Goal: Transaction & Acquisition: Book appointment/travel/reservation

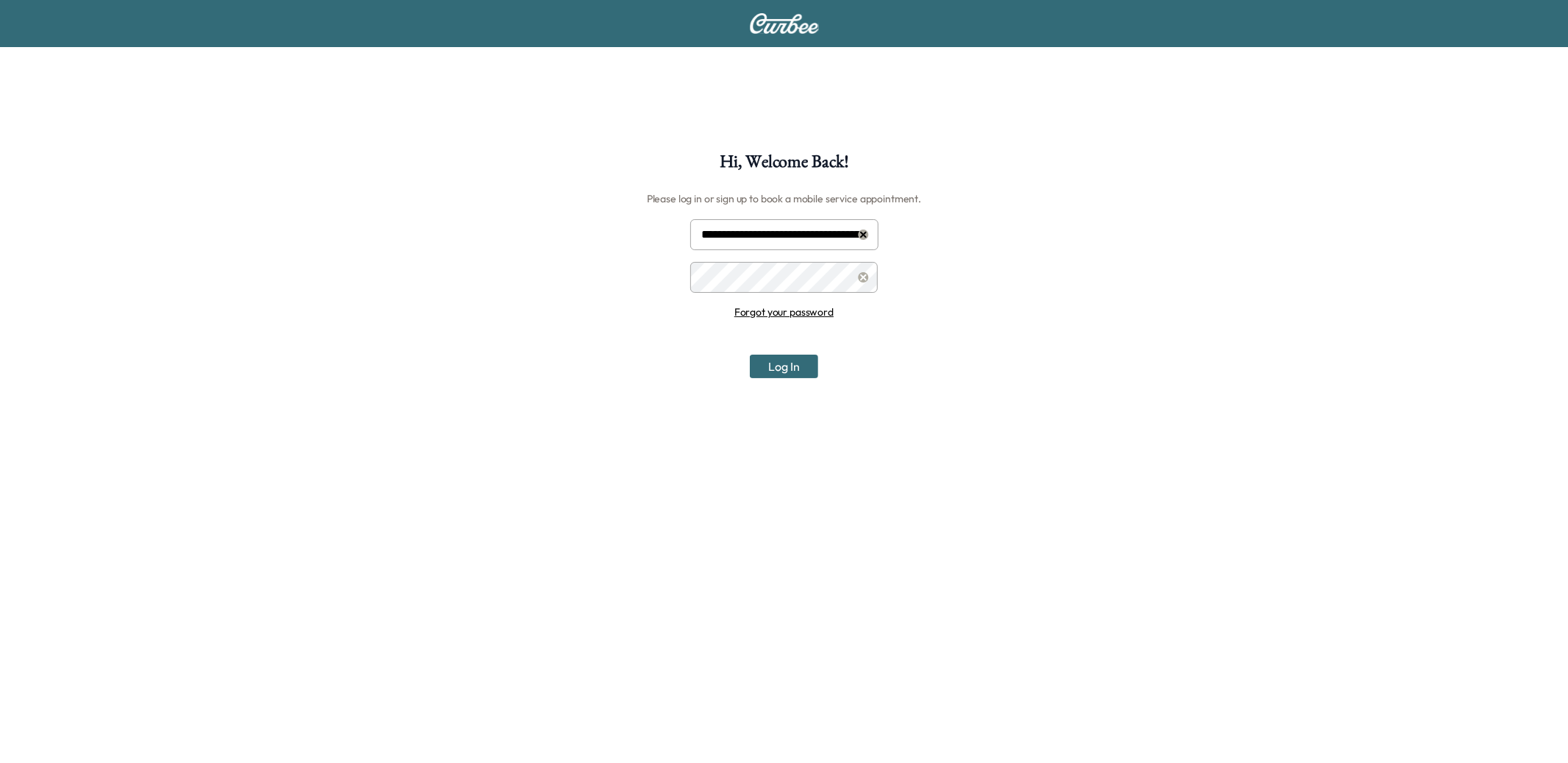
click at [737, 242] on input "**********" at bounding box center [784, 234] width 188 height 31
type input "**********"
click at [796, 355] on button "Log In" at bounding box center [784, 367] width 68 height 24
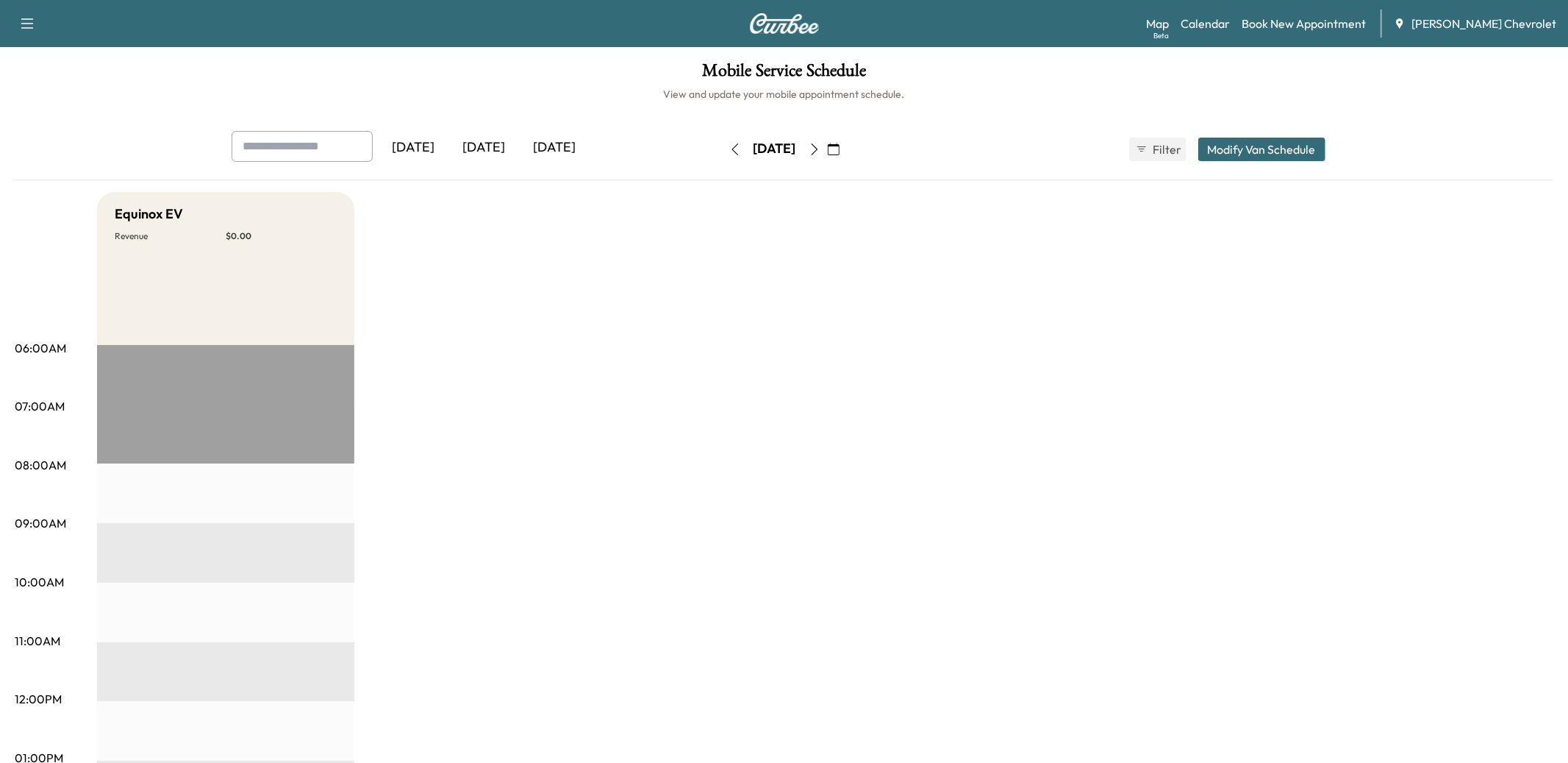
click at [723, 142] on button "button" at bounding box center [736, 149] width 25 height 24
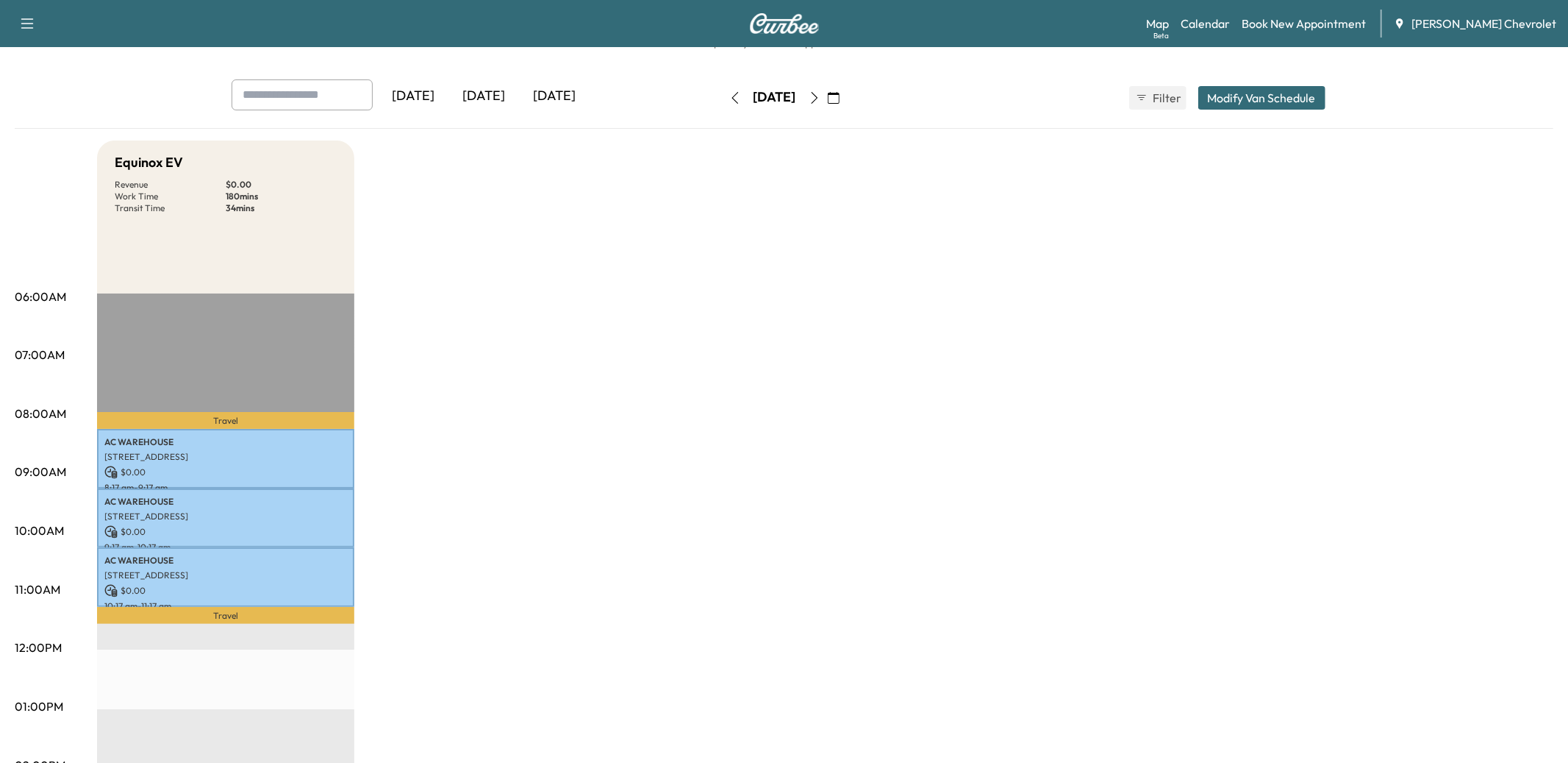
scroll to position [24, 0]
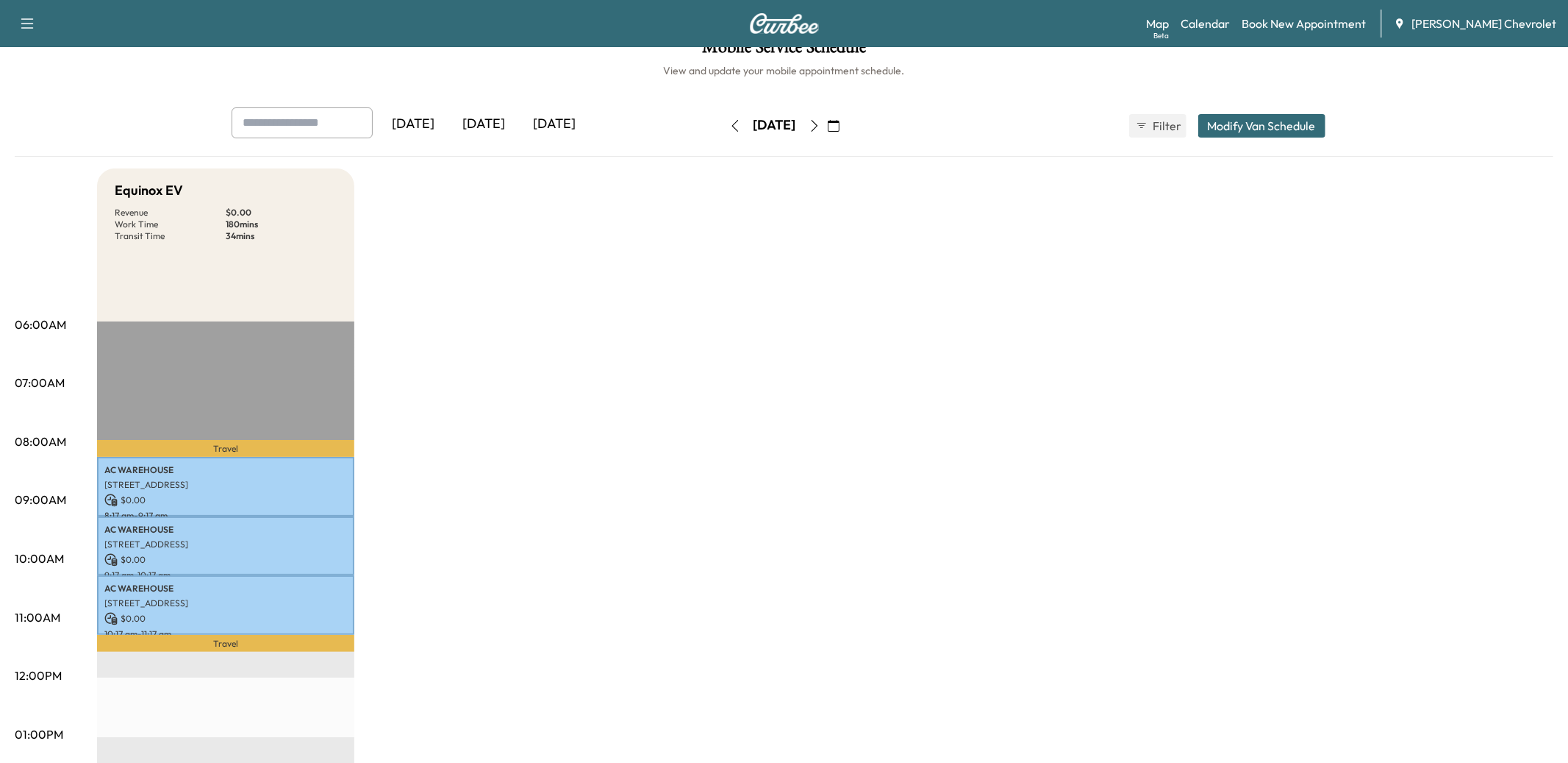
click at [723, 130] on button "button" at bounding box center [736, 126] width 25 height 24
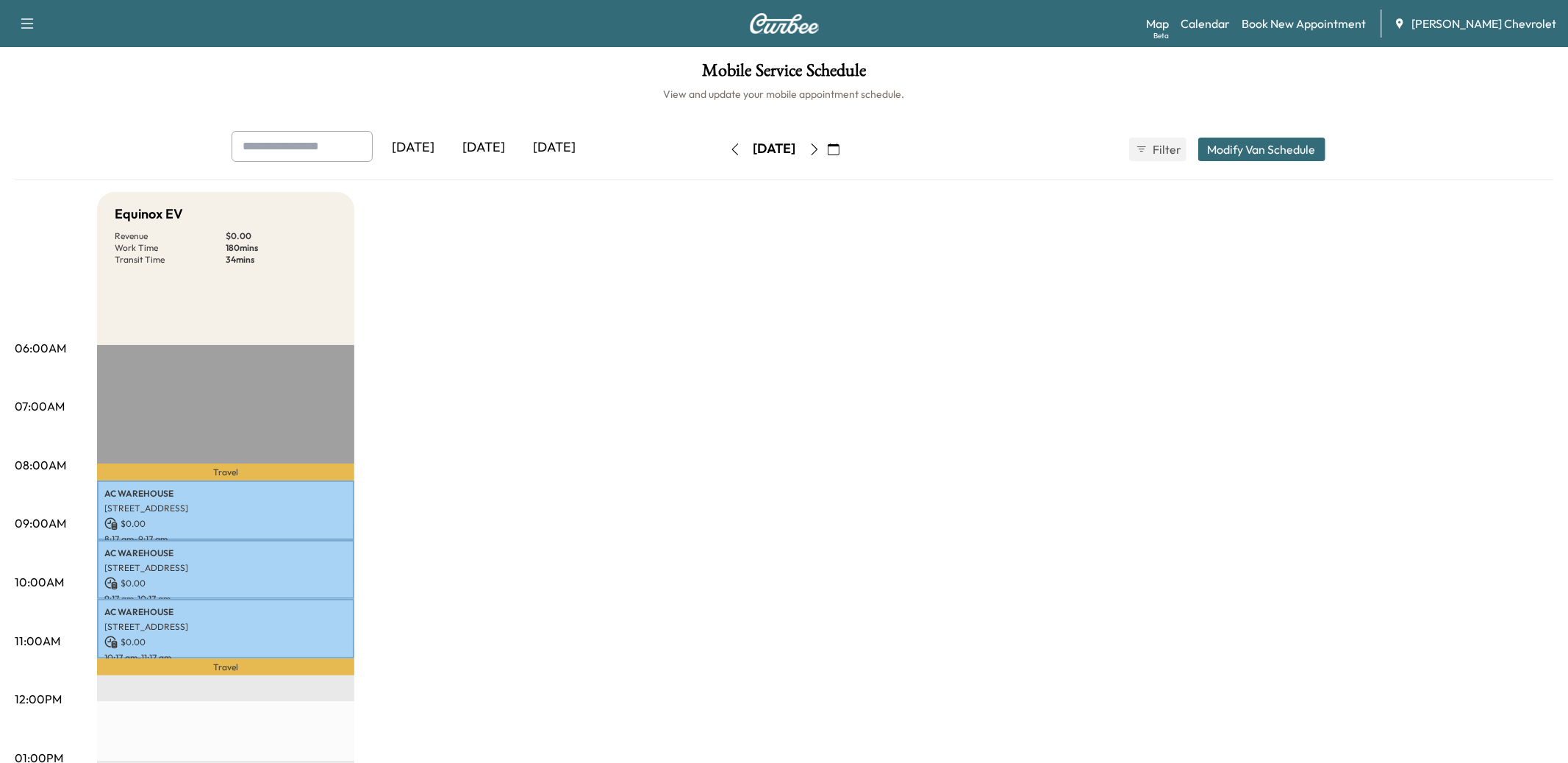
click at [723, 155] on button "button" at bounding box center [736, 149] width 25 height 24
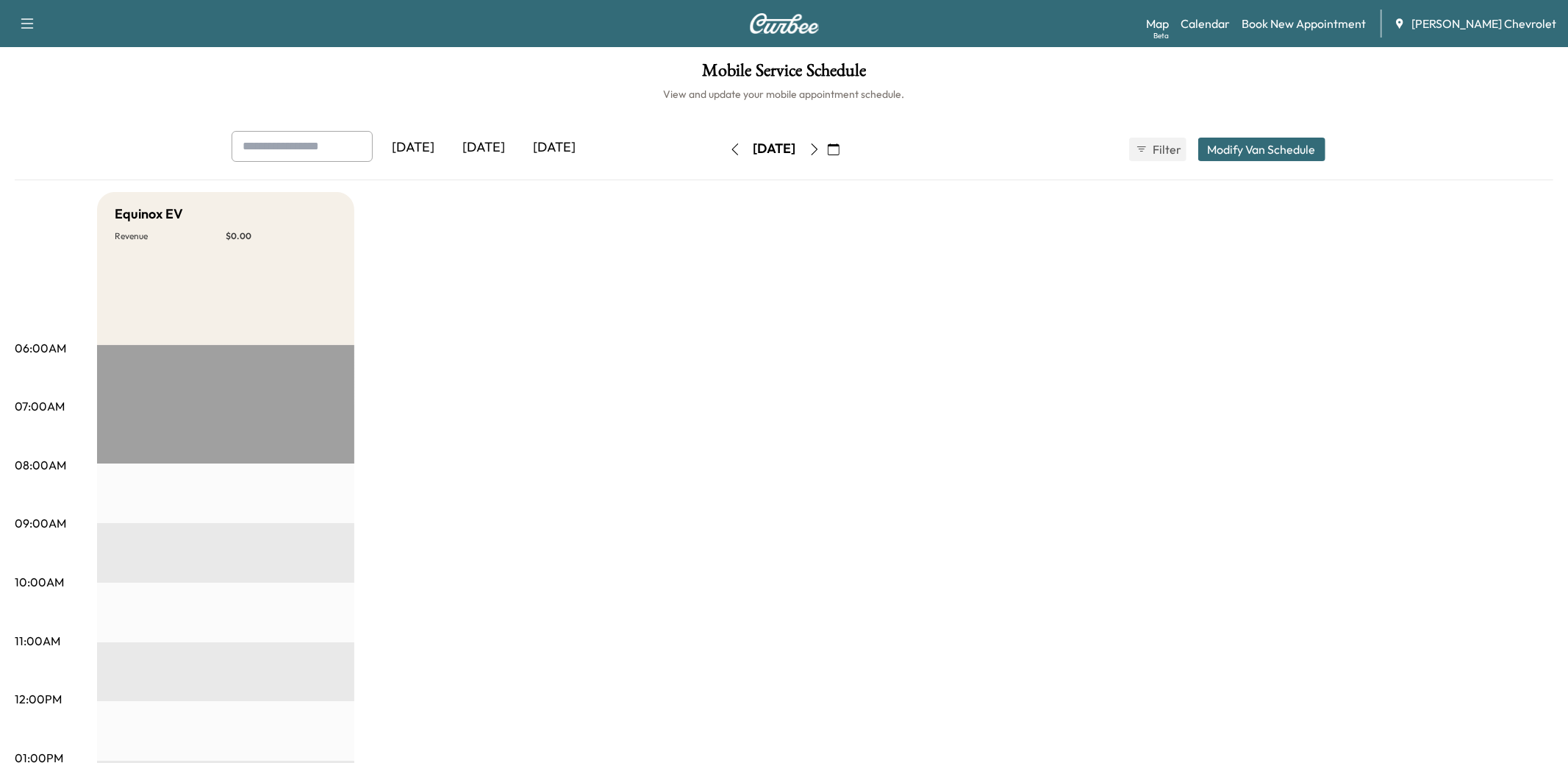
click at [723, 155] on button "button" at bounding box center [736, 149] width 25 height 24
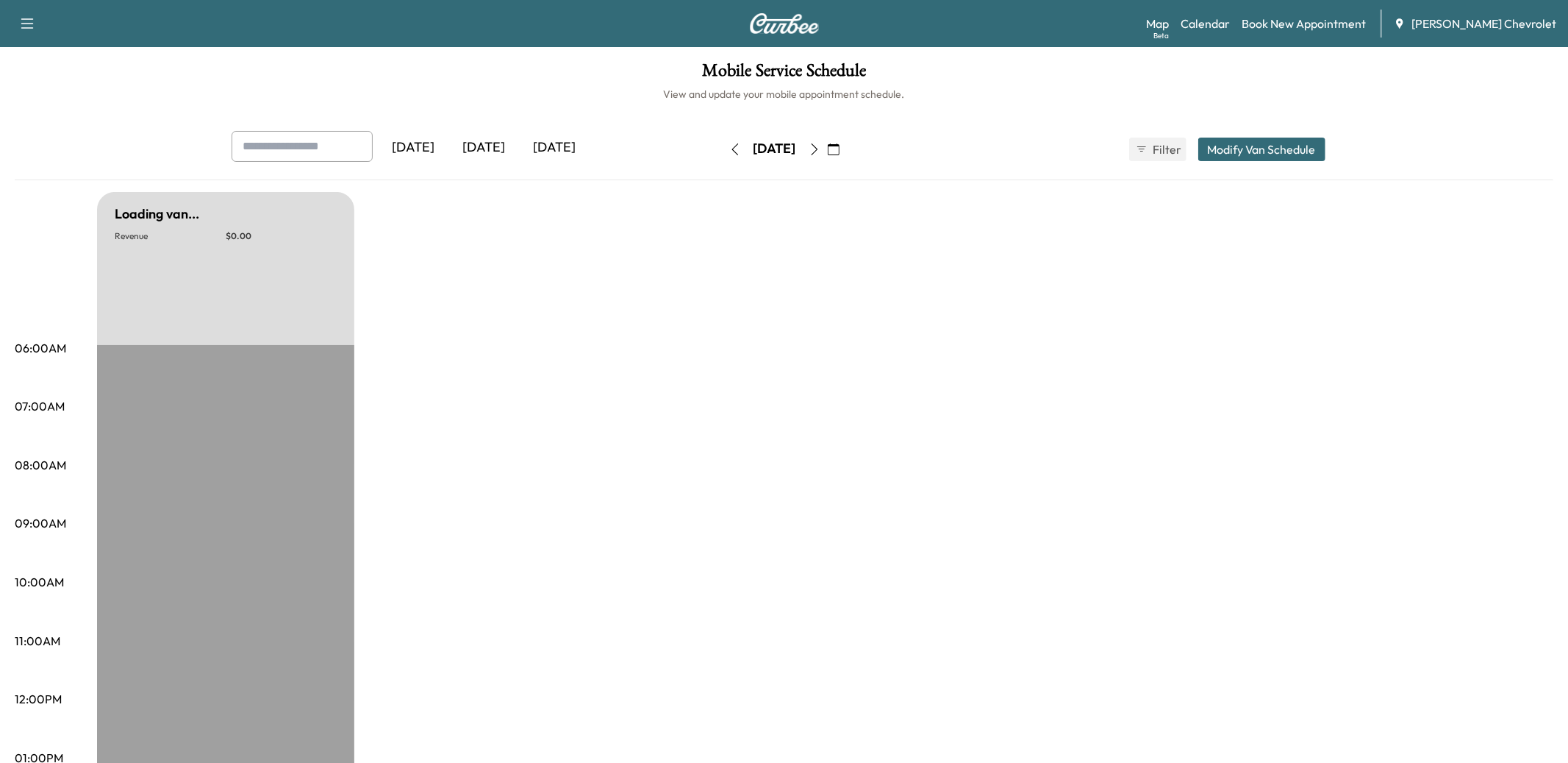
click at [723, 155] on button "button" at bounding box center [736, 149] width 25 height 24
click at [730, 148] on icon "button" at bounding box center [736, 149] width 12 height 12
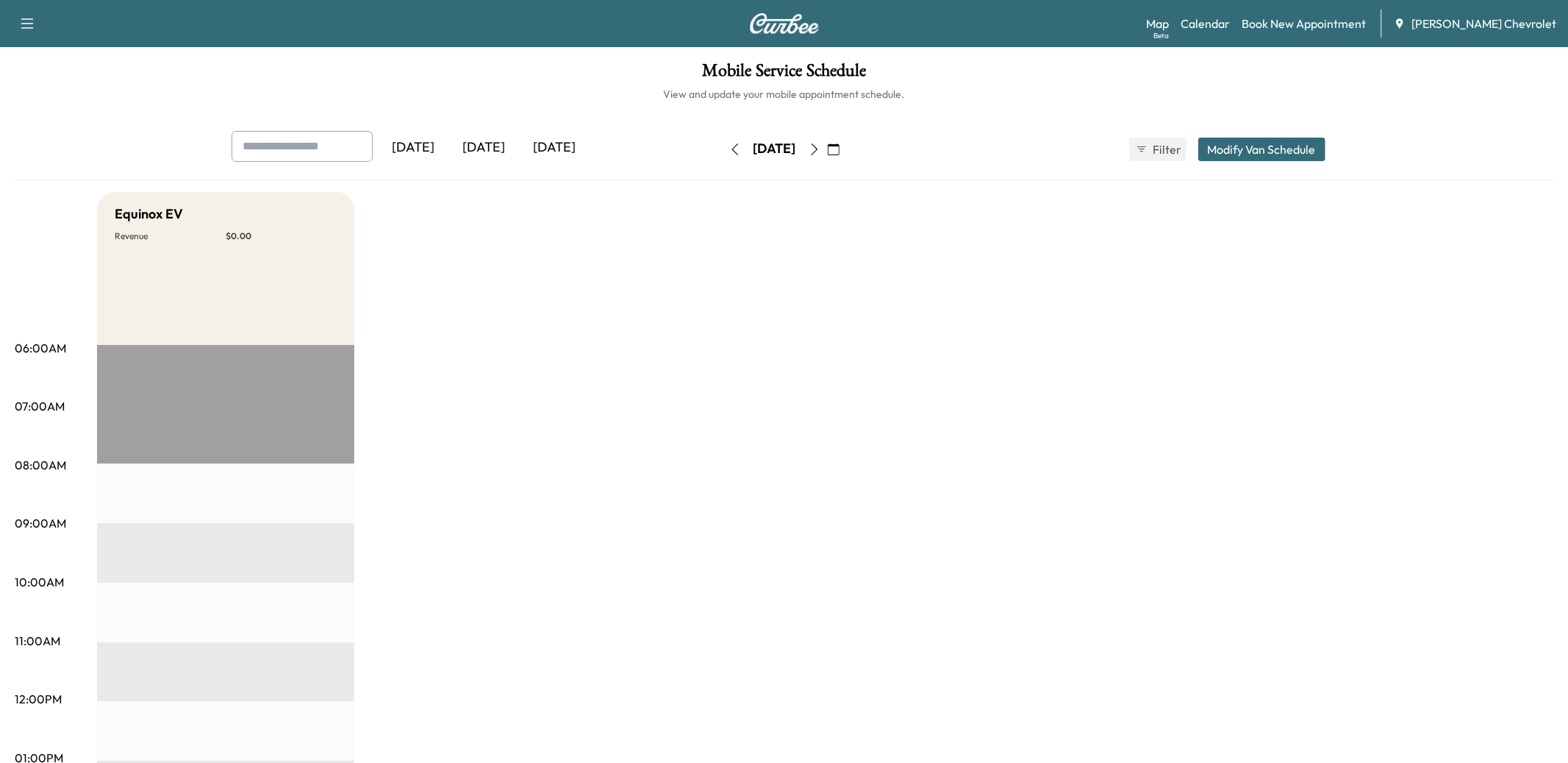
click at [723, 148] on button "button" at bounding box center [736, 149] width 25 height 24
click at [730, 148] on icon "button" at bounding box center [736, 149] width 12 height 12
click at [723, 148] on button "button" at bounding box center [736, 149] width 25 height 24
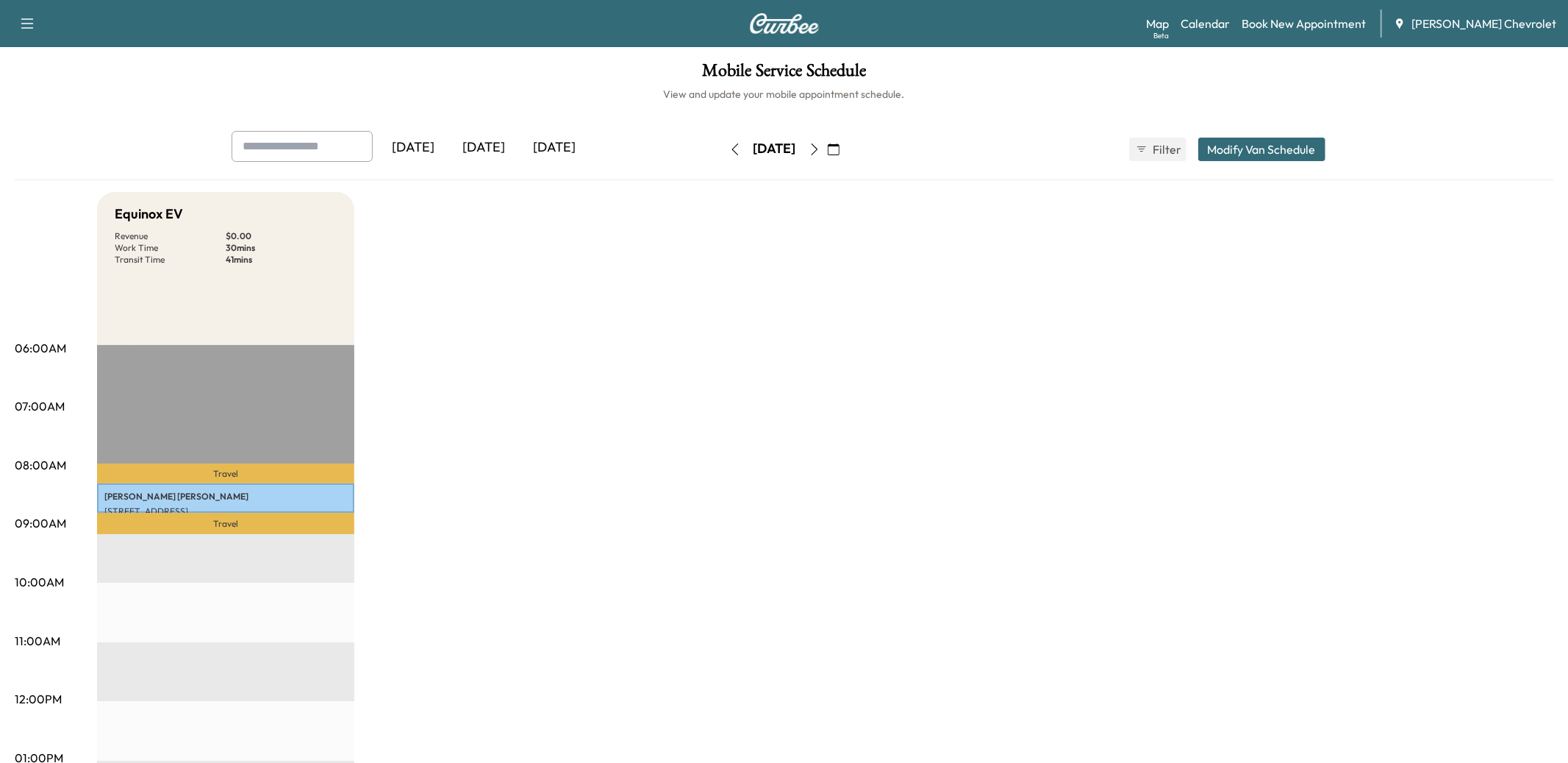
click at [827, 157] on button "button" at bounding box center [815, 149] width 25 height 24
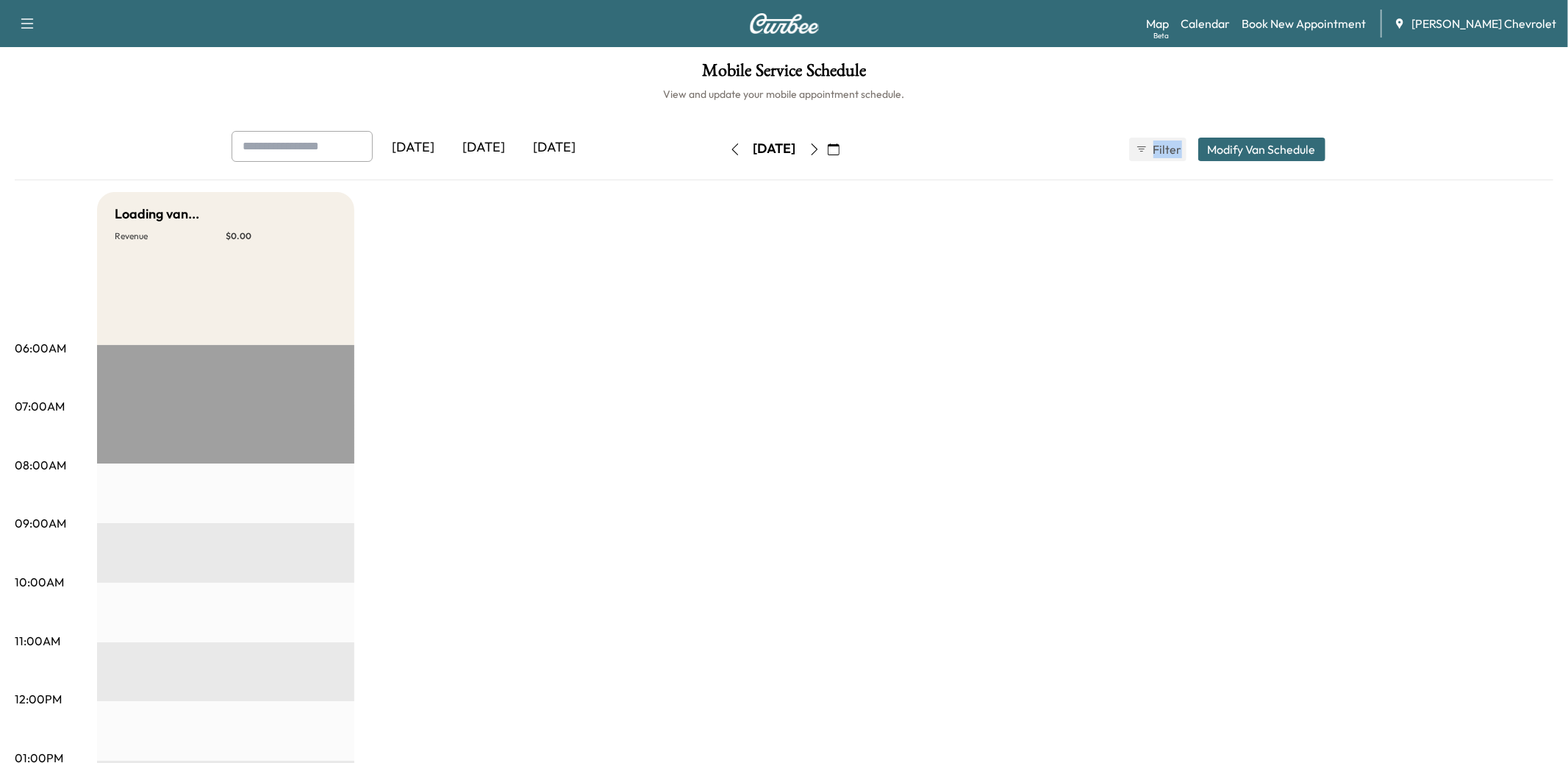
click at [827, 157] on div "[DATE]" at bounding box center [775, 149] width 104 height 24
click at [730, 149] on icon "button" at bounding box center [736, 149] width 12 height 12
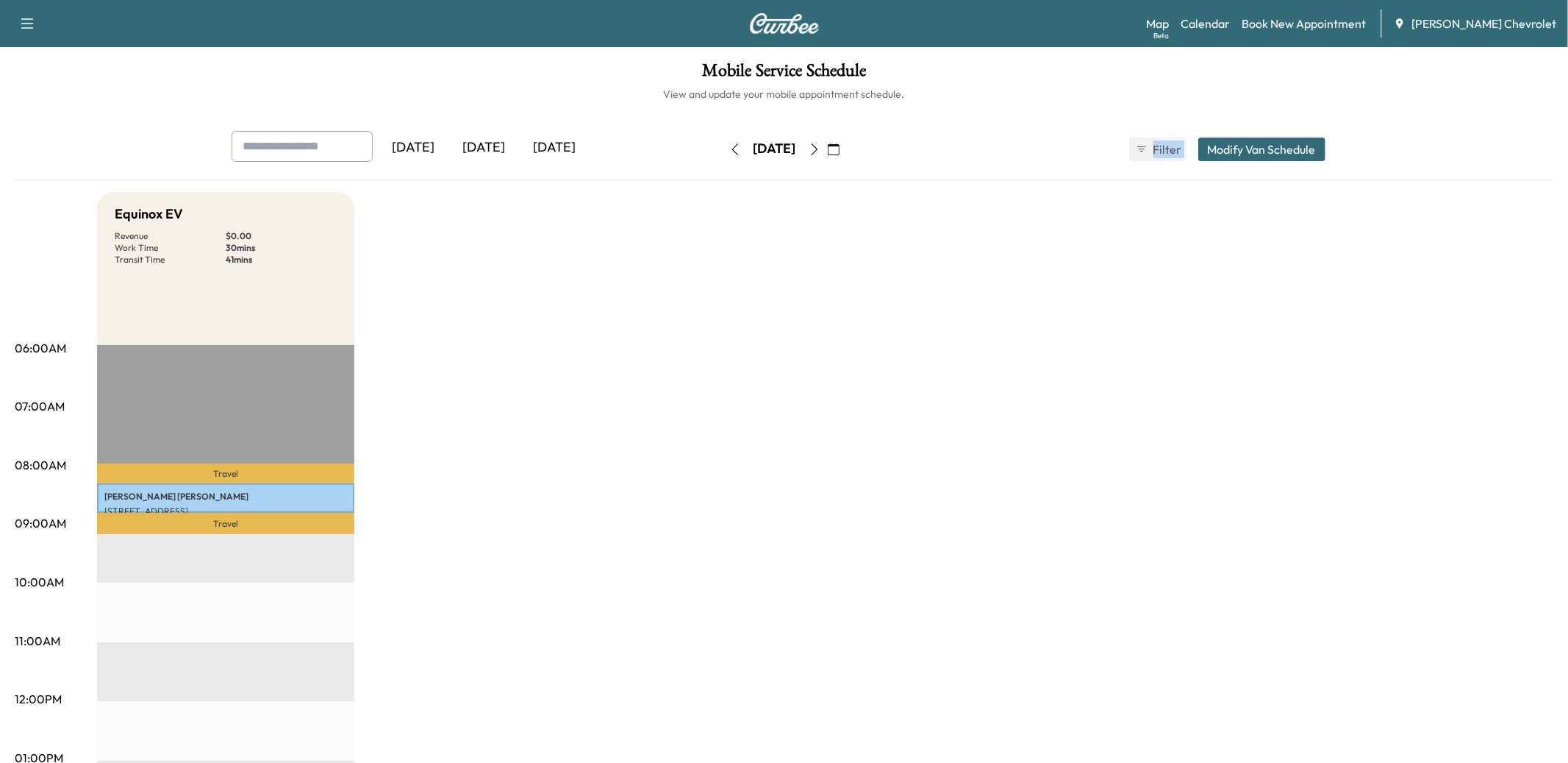
click at [821, 152] on icon "button" at bounding box center [815, 149] width 12 height 12
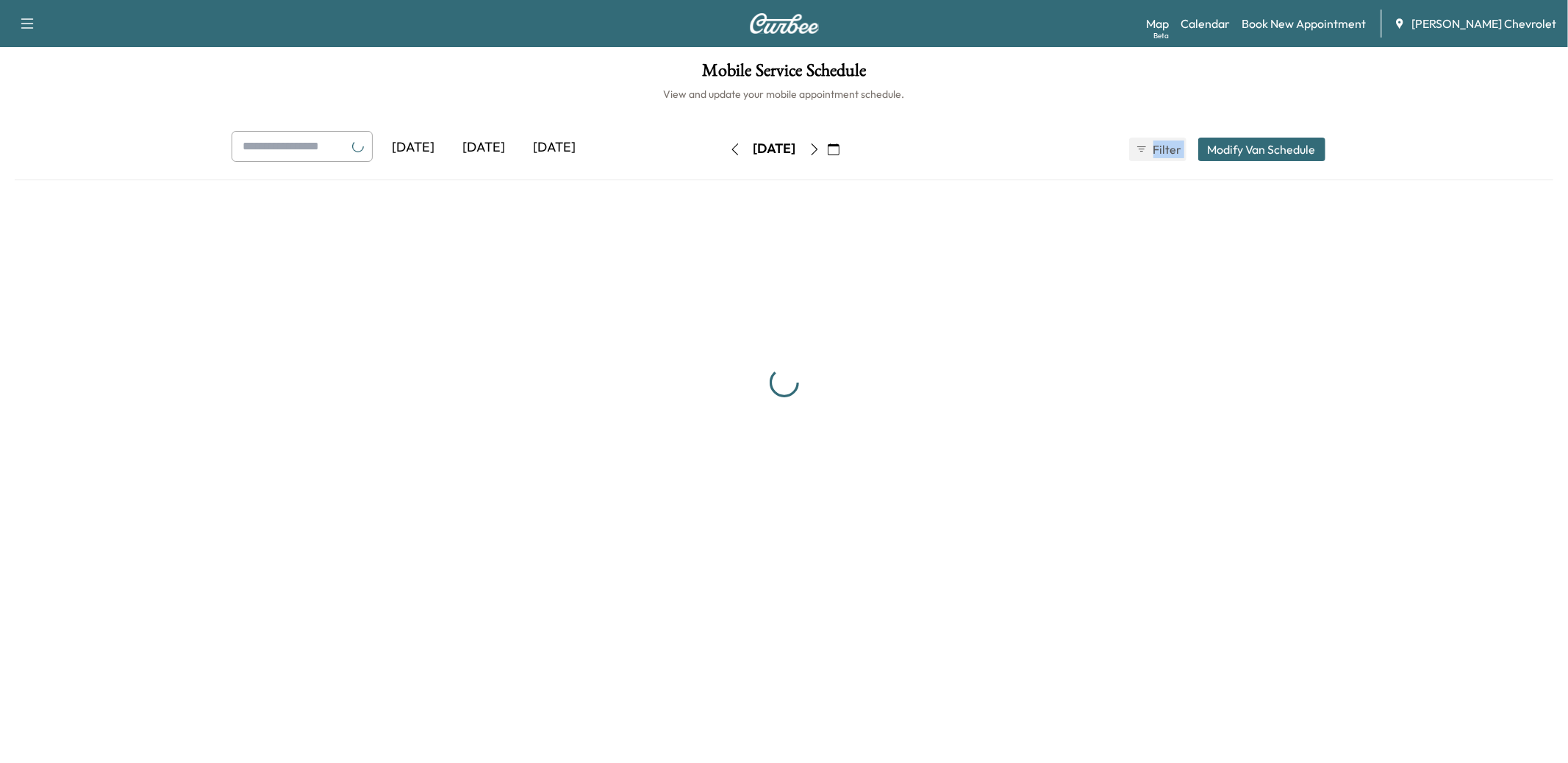
click at [827, 152] on button "button" at bounding box center [815, 149] width 25 height 24
click at [821, 152] on icon "button" at bounding box center [815, 149] width 12 height 12
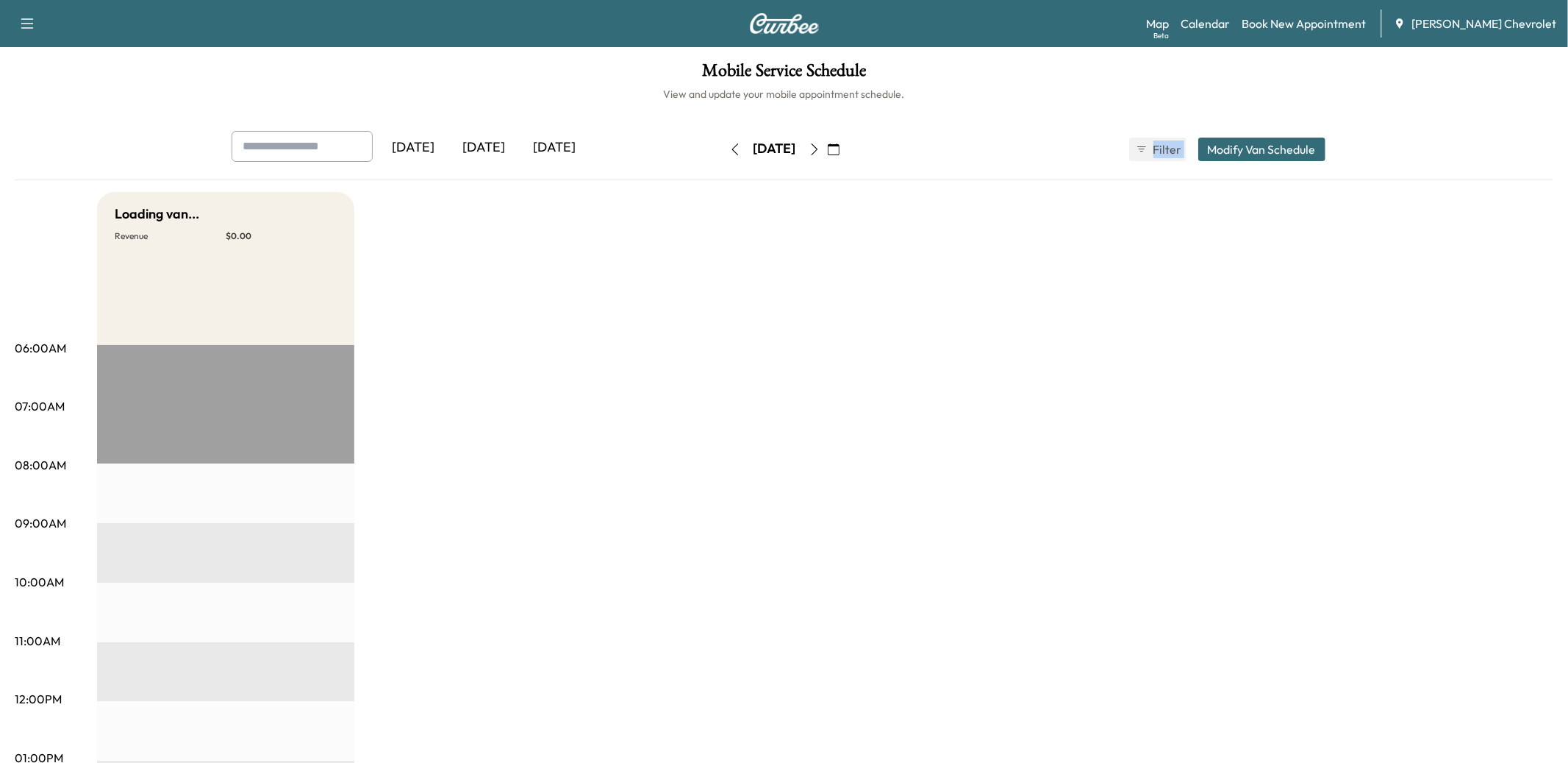
click at [821, 152] on icon "button" at bounding box center [815, 149] width 12 height 12
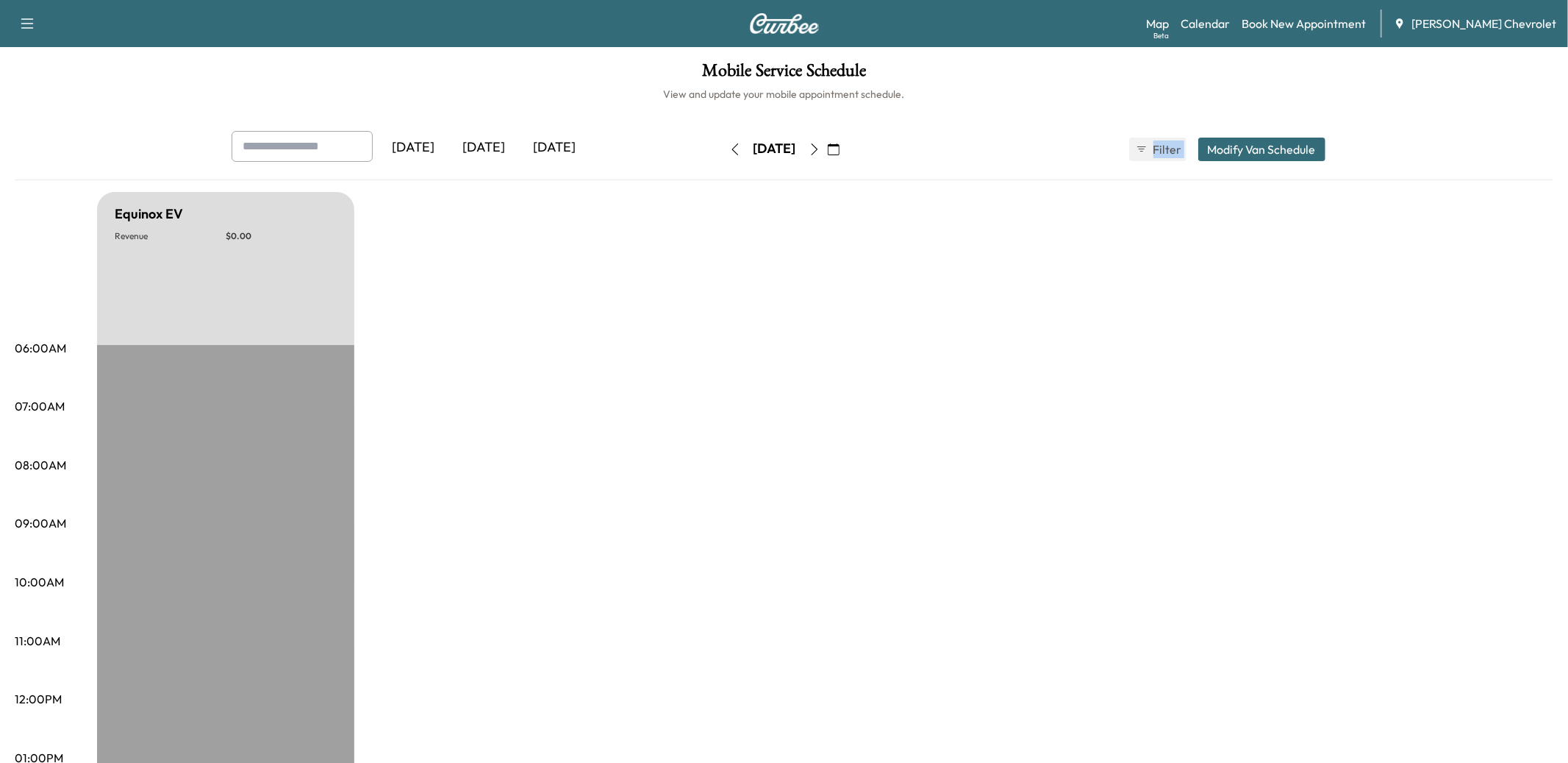
click at [821, 152] on icon "button" at bounding box center [815, 149] width 12 height 12
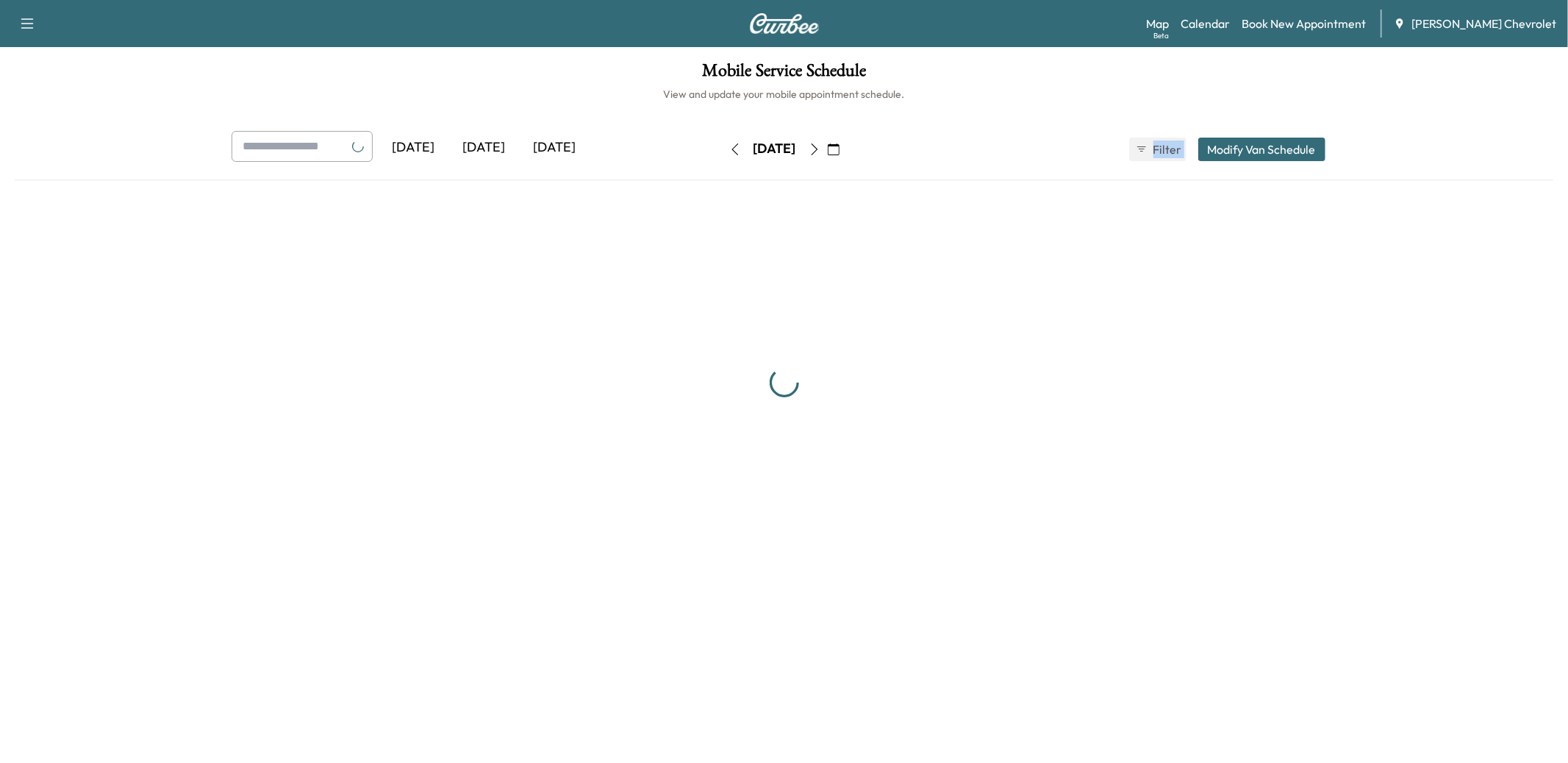
click at [821, 152] on icon "button" at bounding box center [815, 149] width 12 height 12
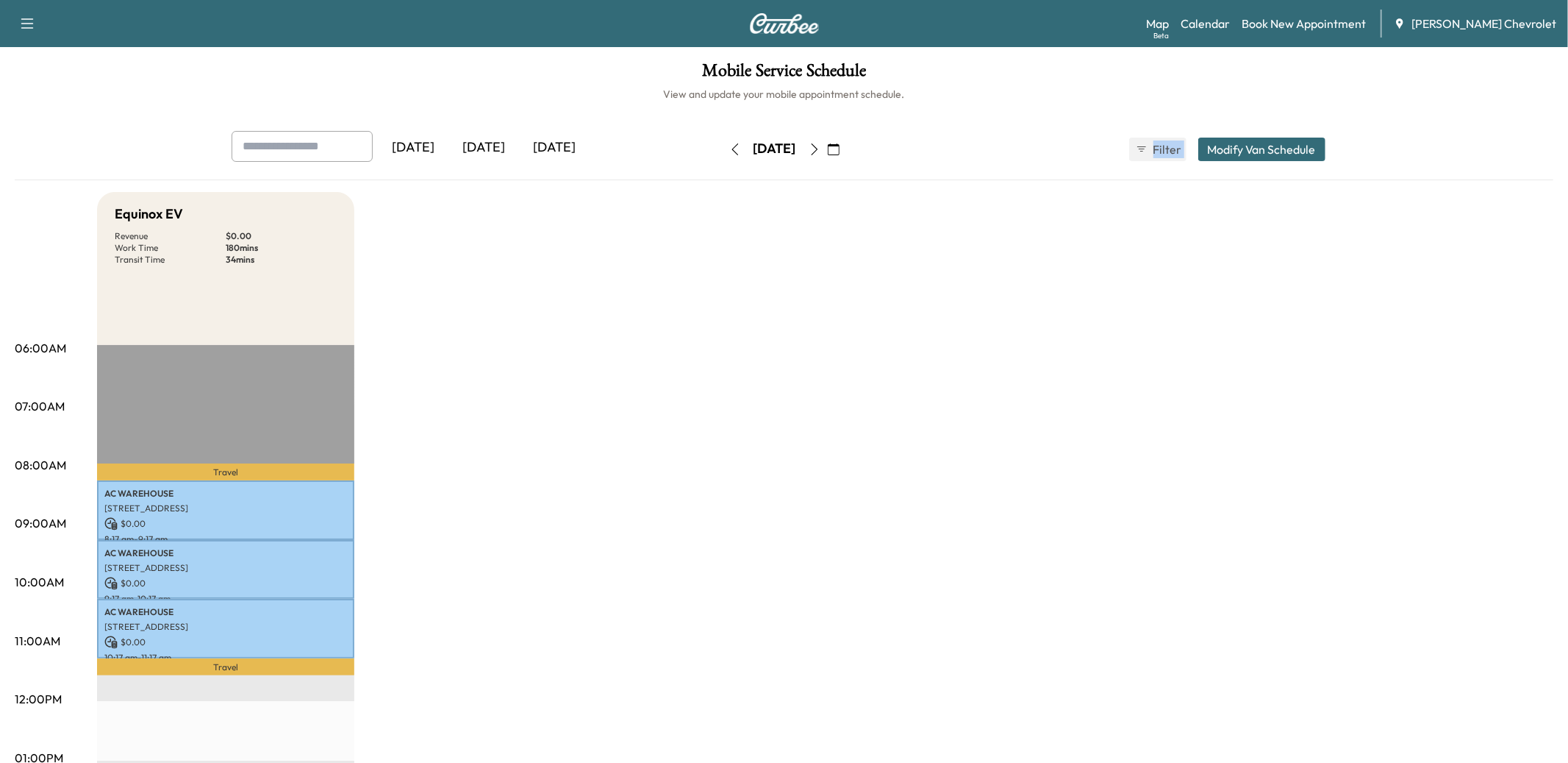
click at [821, 152] on icon "button" at bounding box center [815, 149] width 12 height 12
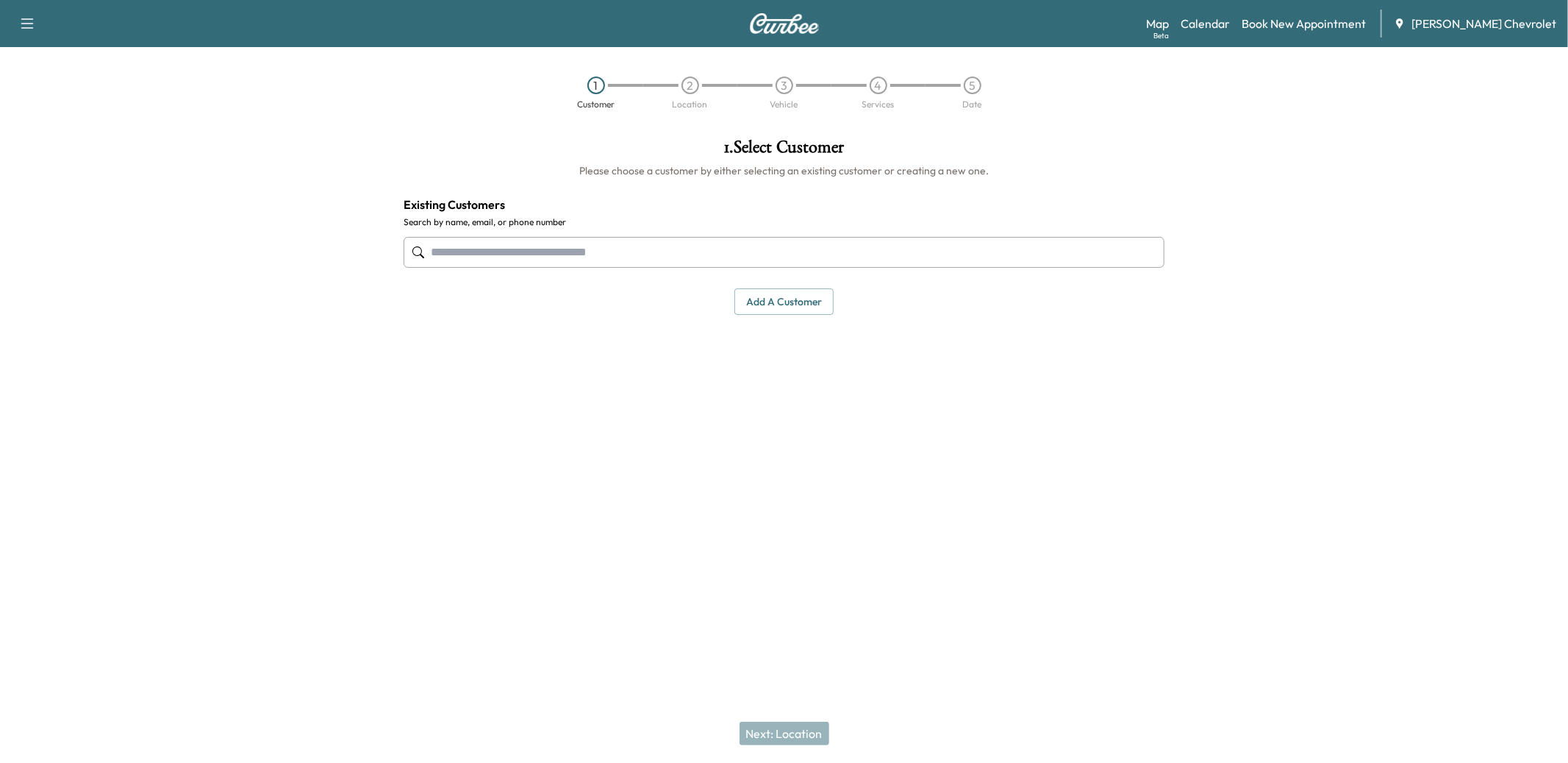
click at [673, 255] on input "text" at bounding box center [784, 252] width 761 height 31
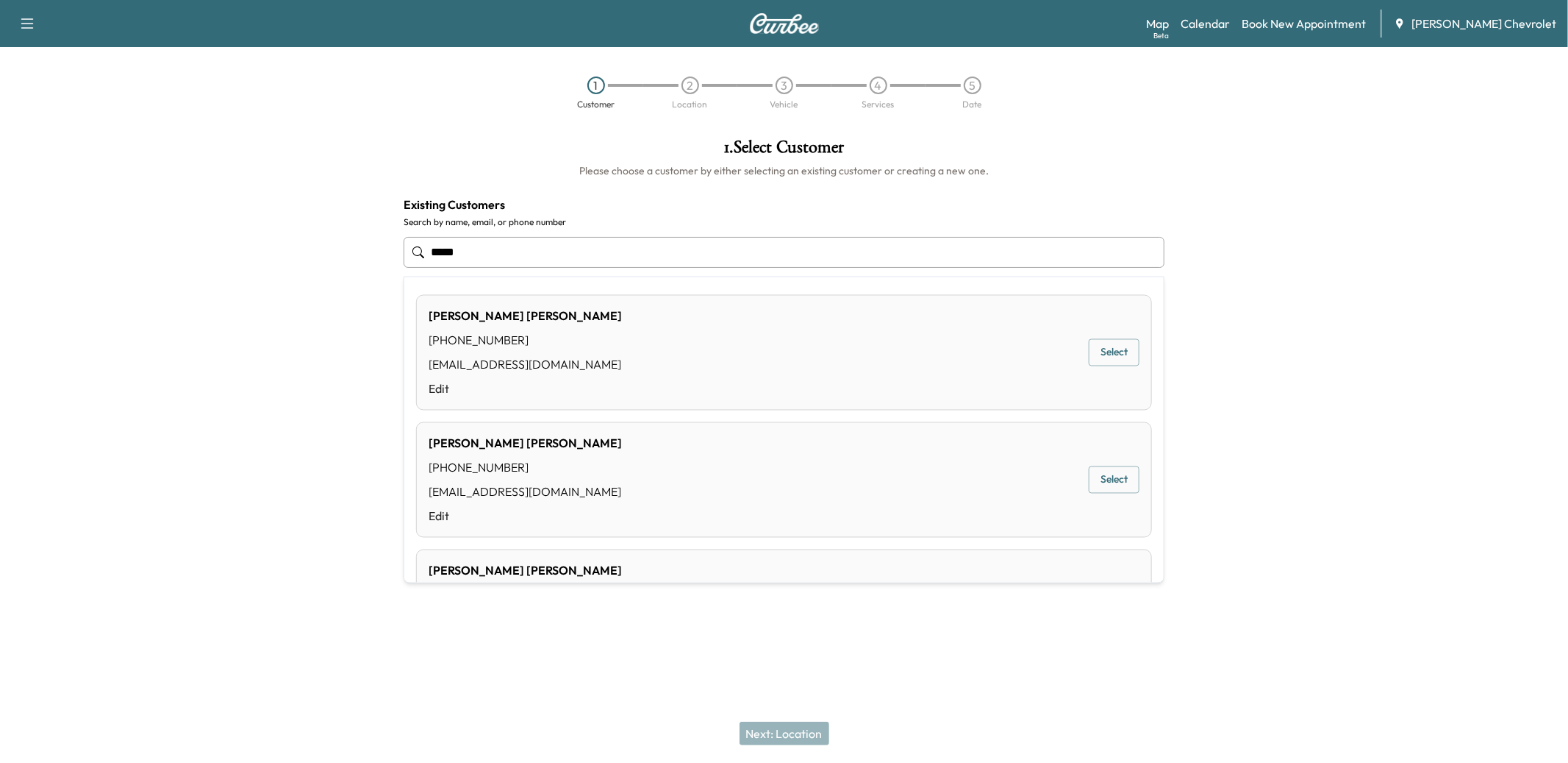
click at [1094, 362] on button "Select" at bounding box center [1114, 352] width 51 height 27
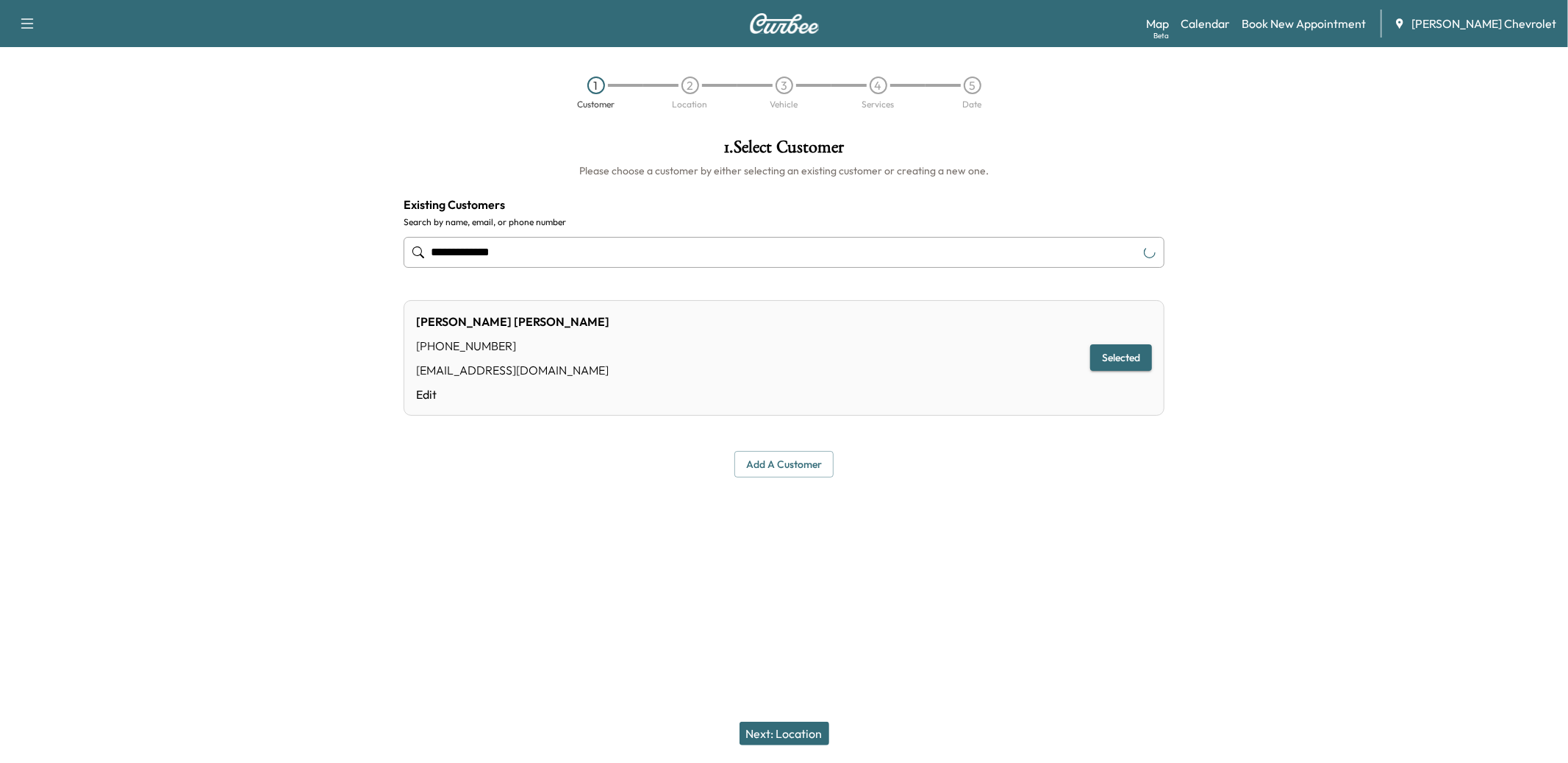
type input "**********"
click at [789, 743] on button "Next: Location" at bounding box center [784, 733] width 89 height 24
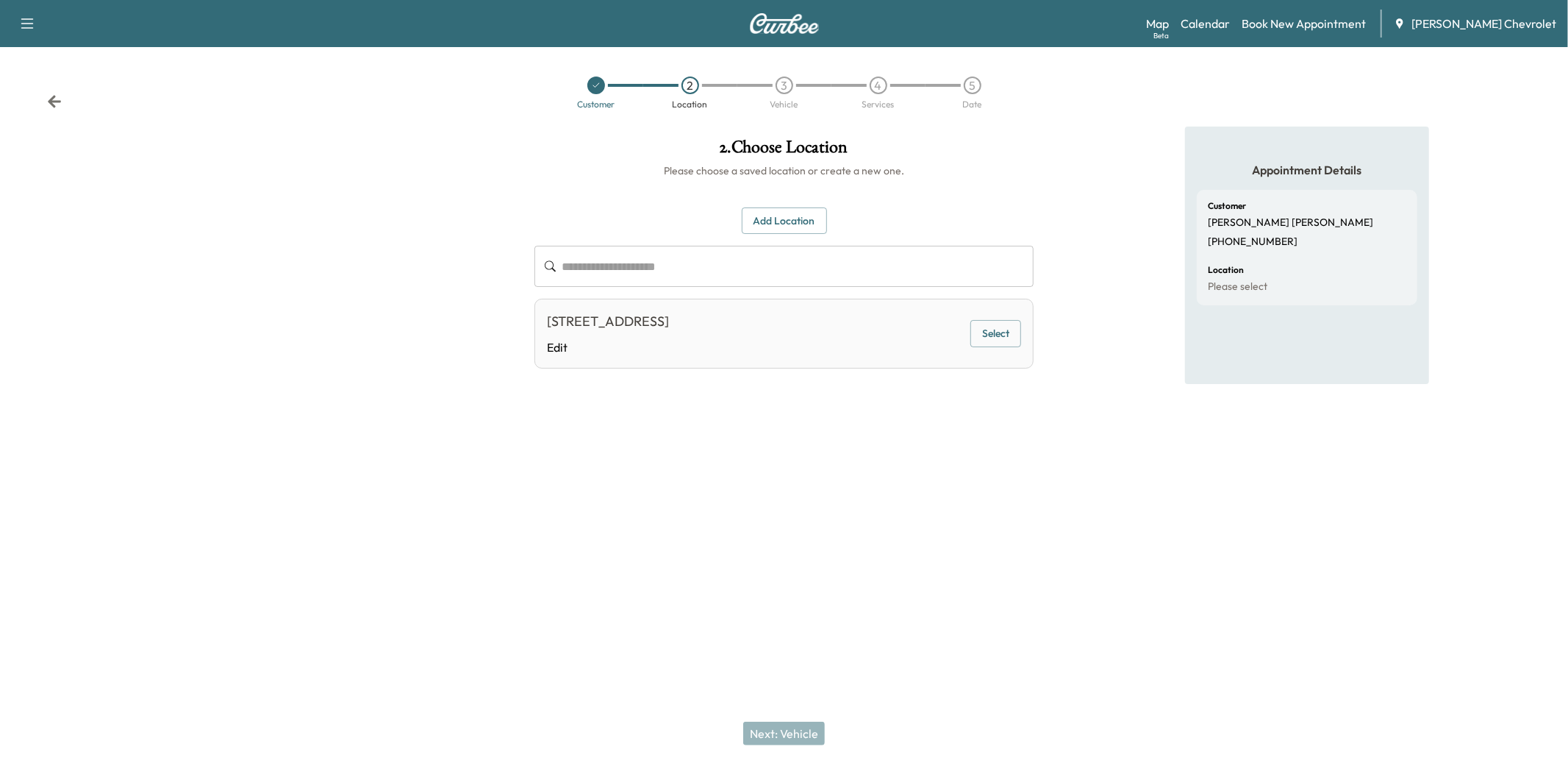
drag, startPoint x: 992, startPoint y: 330, endPoint x: 979, endPoint y: 341, distance: 17.0
click at [992, 330] on button "Select" at bounding box center [996, 334] width 51 height 27
click at [769, 734] on button "Next: Vehicle" at bounding box center [784, 733] width 82 height 24
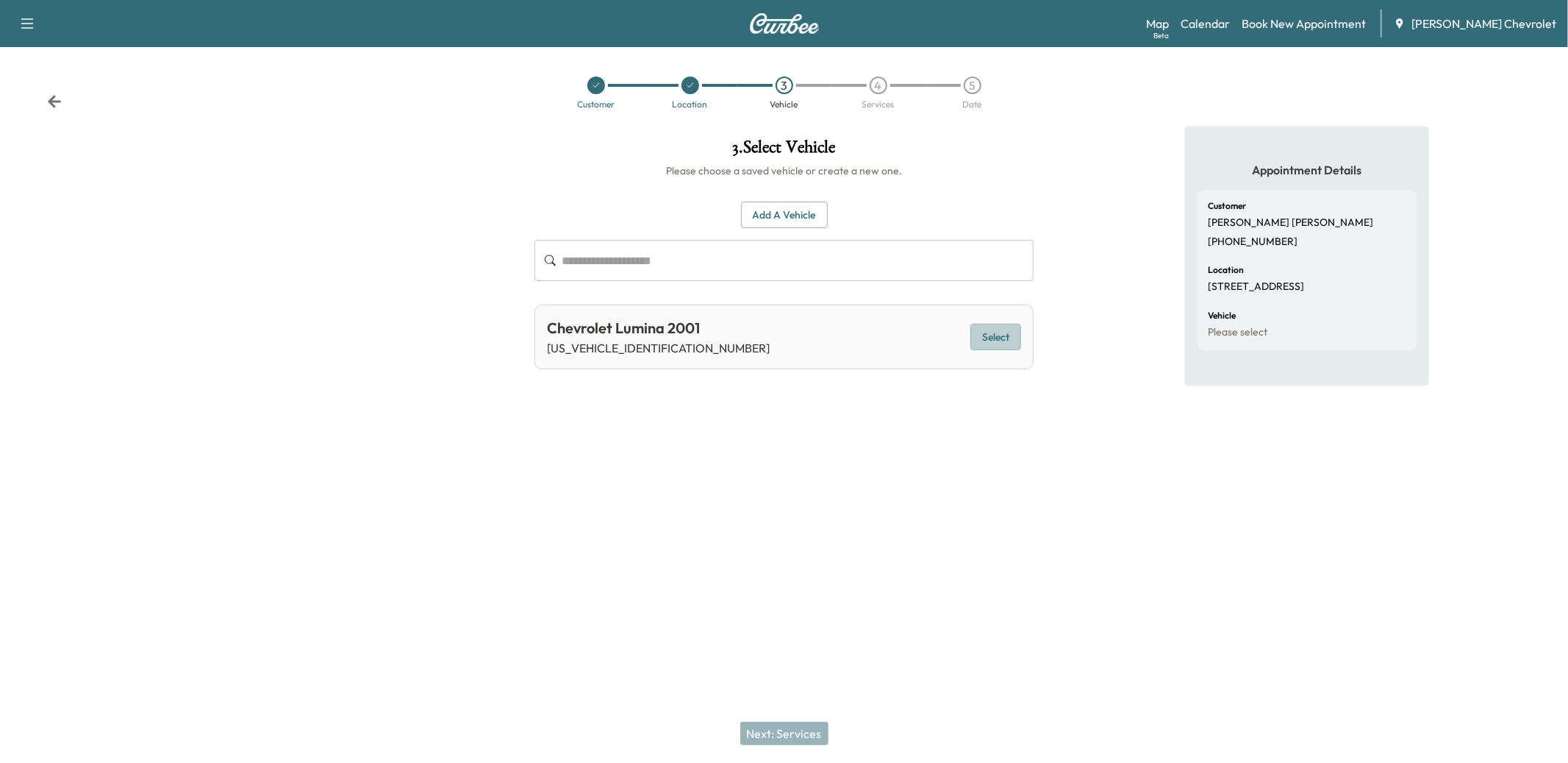
click at [986, 341] on button "Select" at bounding box center [996, 337] width 51 height 27
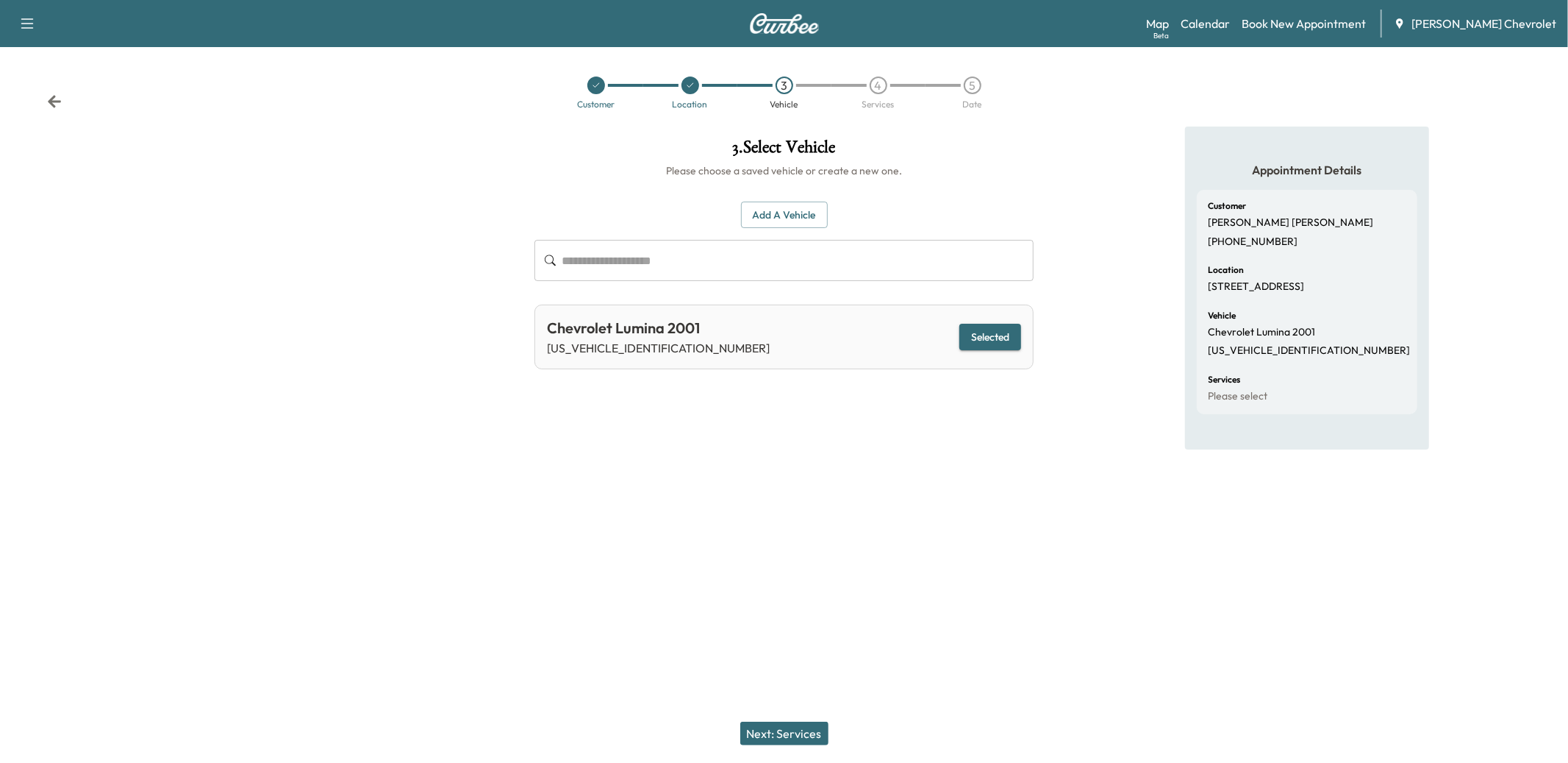
click at [769, 723] on button "Next: Services" at bounding box center [784, 733] width 88 height 24
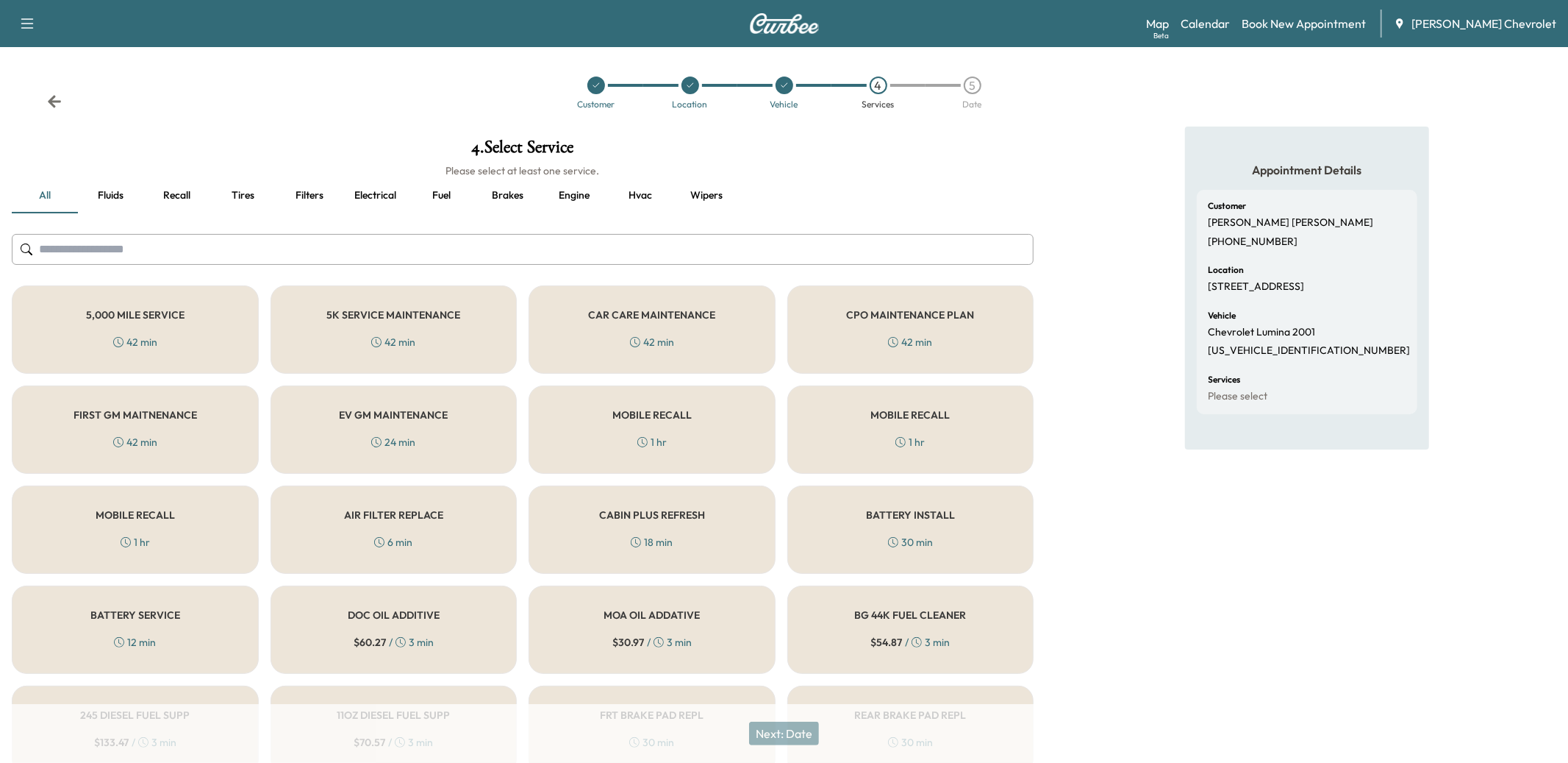
click at [121, 356] on div "5,000 MILE SERVICE 42 min" at bounding box center [135, 330] width 247 height 89
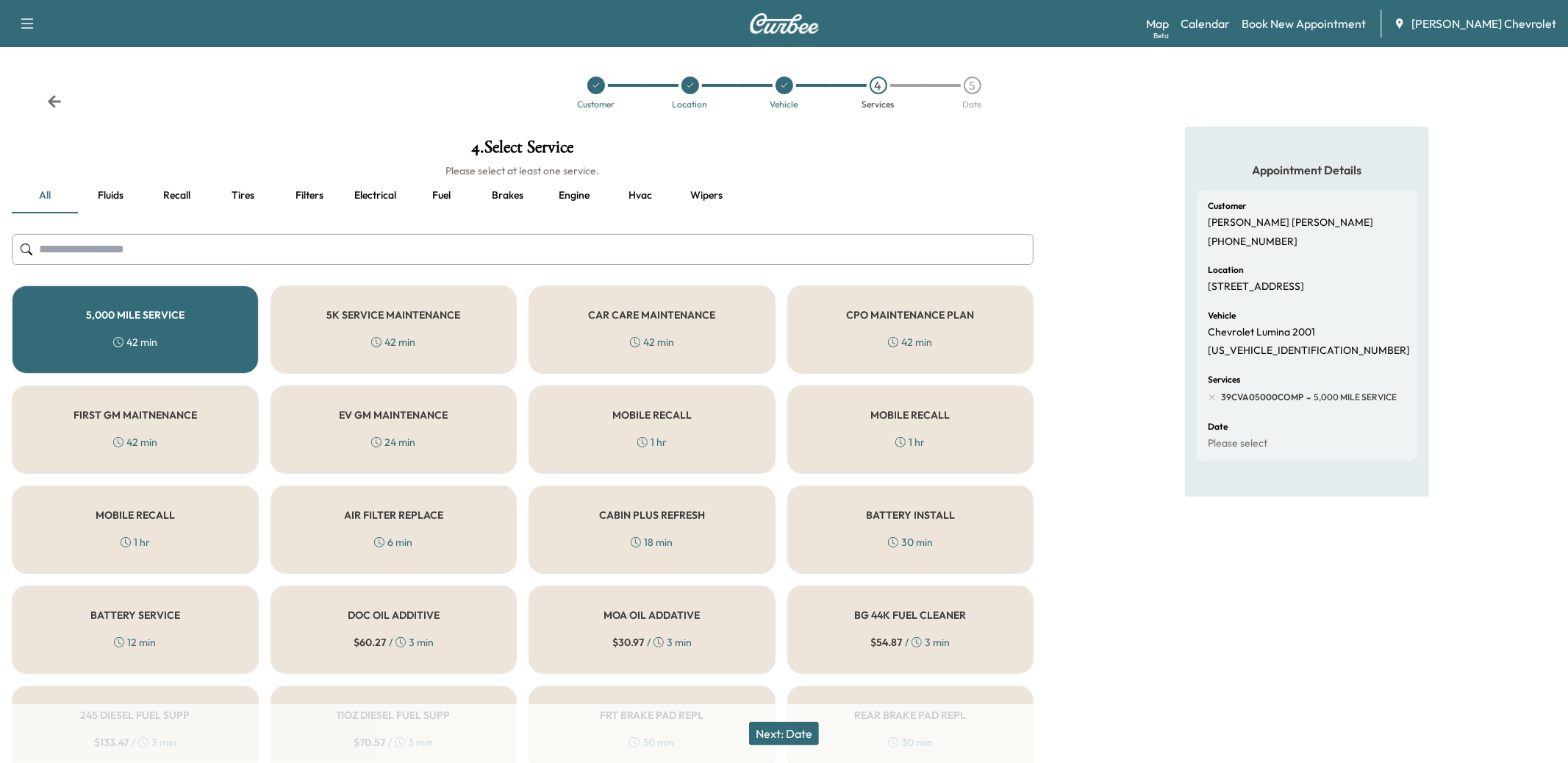
click at [769, 724] on button "Next: Date" at bounding box center [784, 733] width 70 height 24
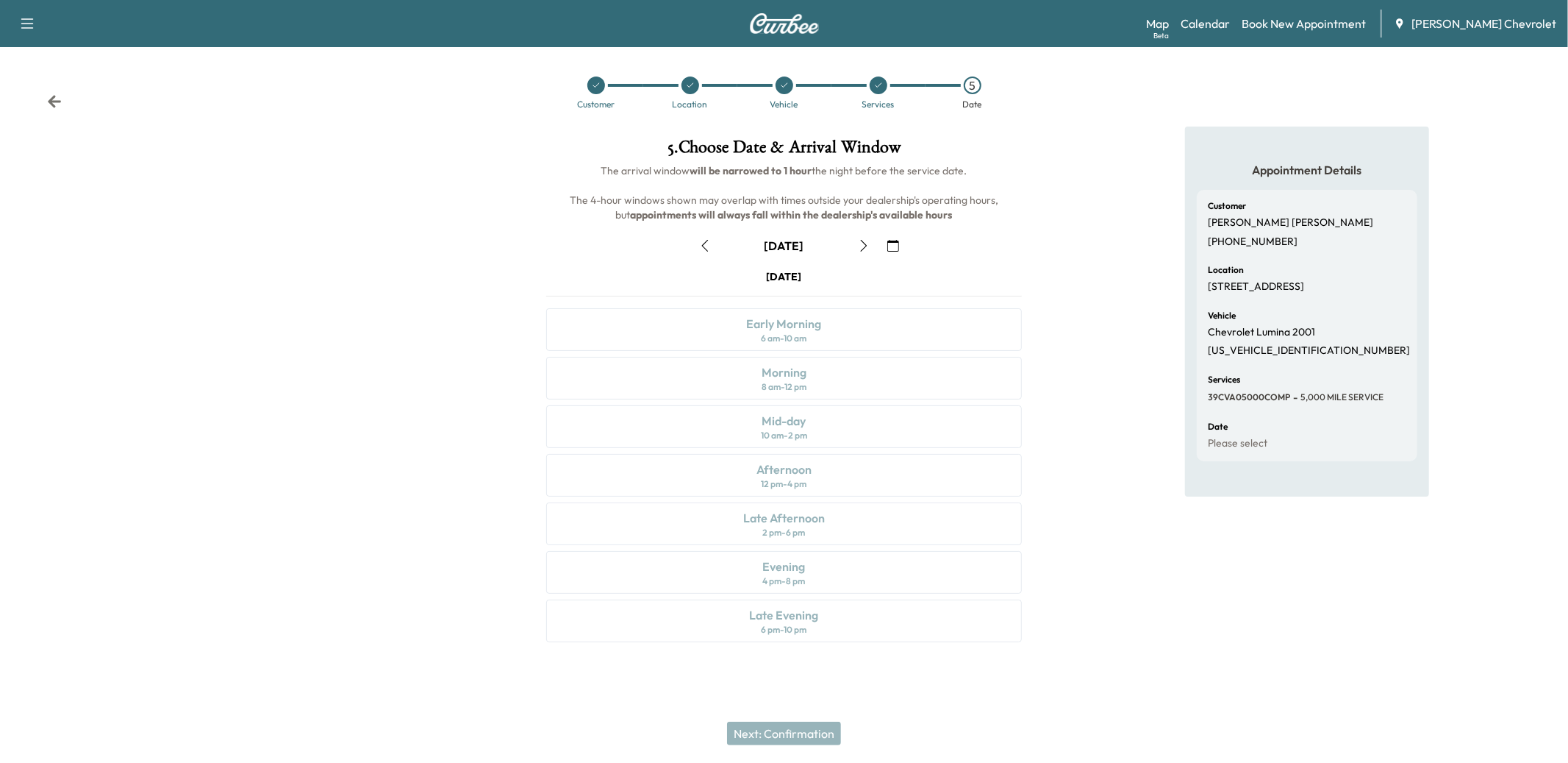
click at [864, 243] on icon "button" at bounding box center [864, 245] width 12 height 12
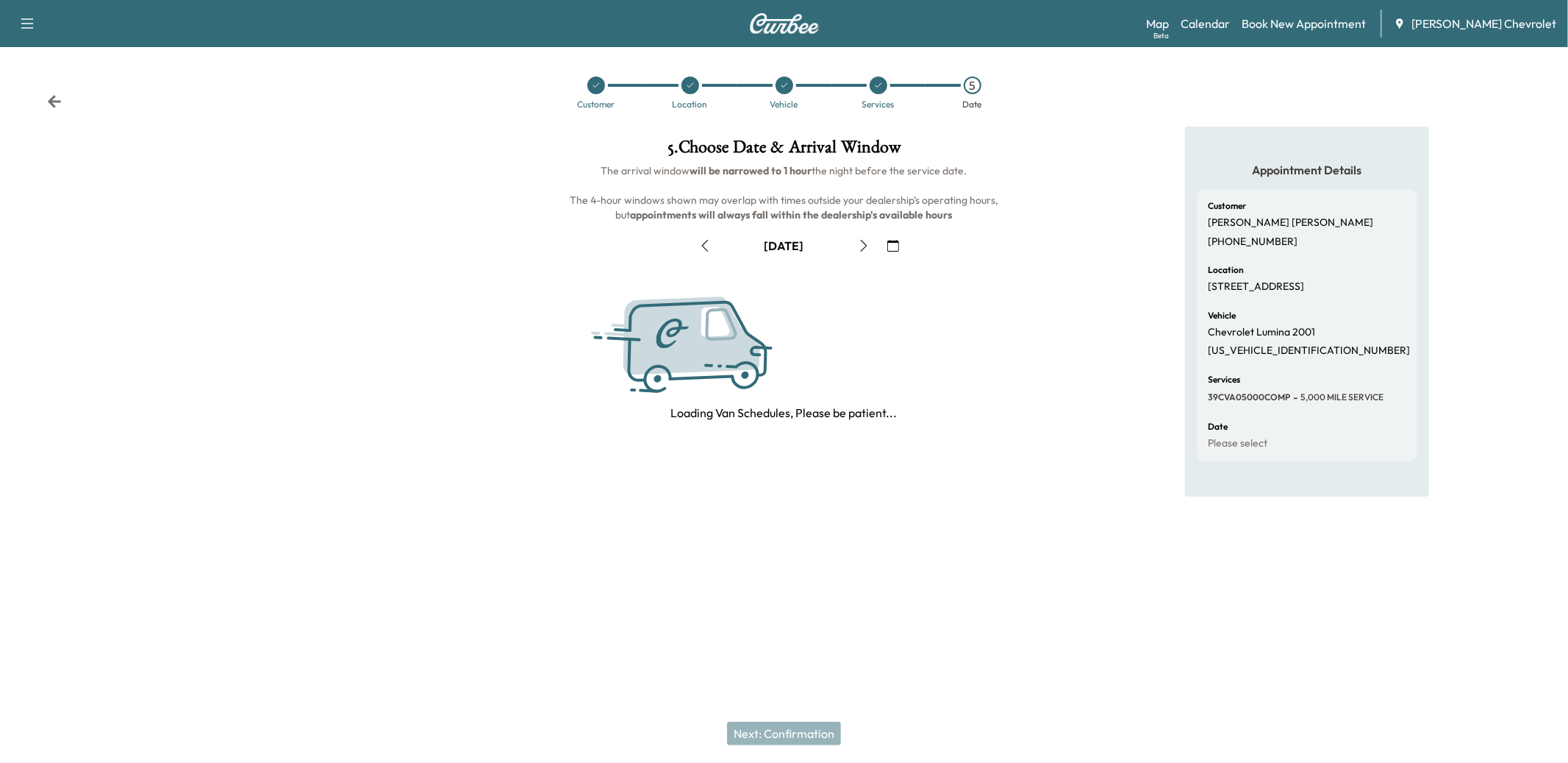
click at [864, 243] on icon "button" at bounding box center [864, 245] width 12 height 12
click at [864, 243] on icon "button" at bounding box center [864, 245] width 7 height 12
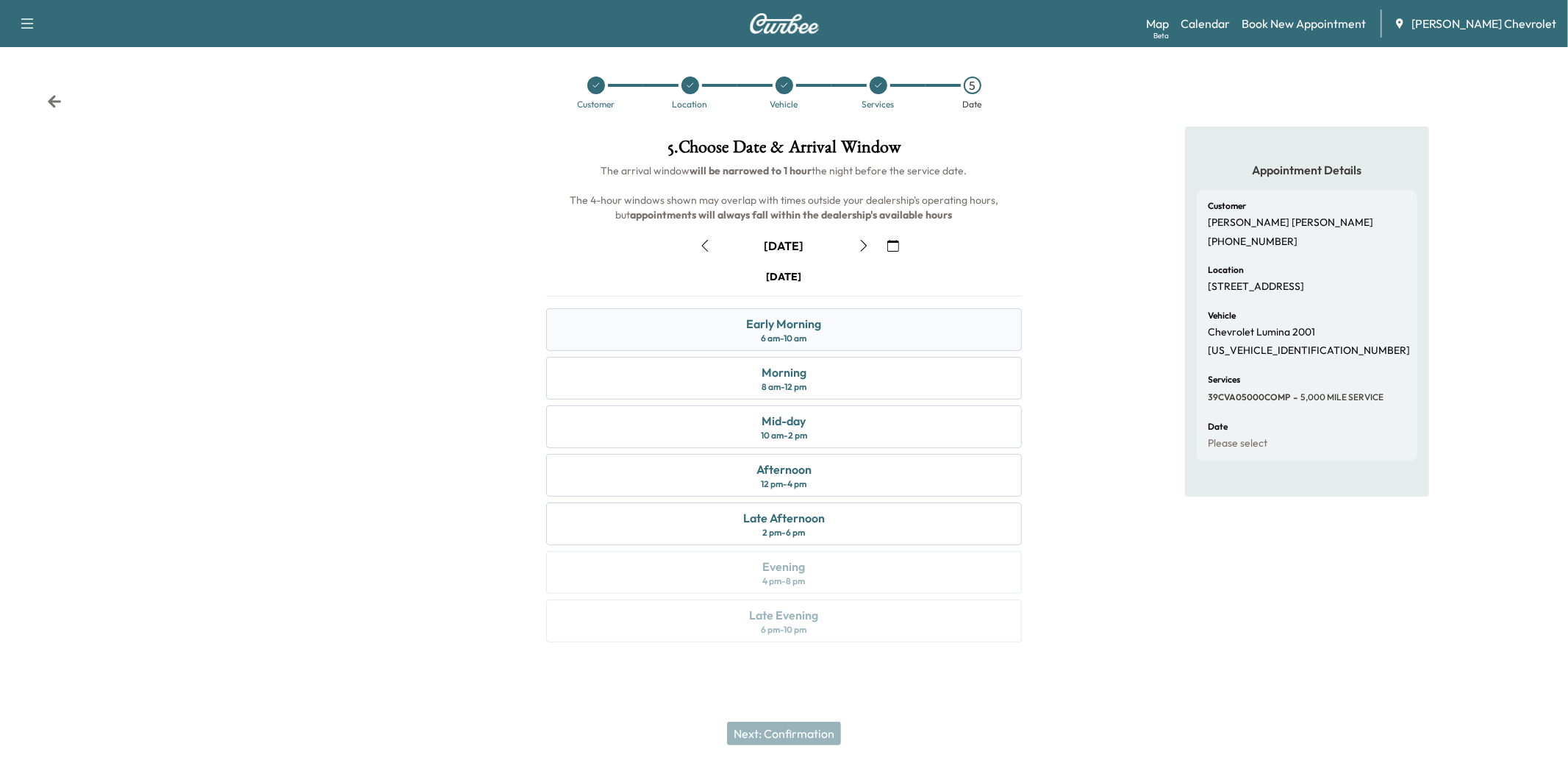
click at [763, 345] on div "Early Morning 6 am - 10 am" at bounding box center [784, 330] width 476 height 43
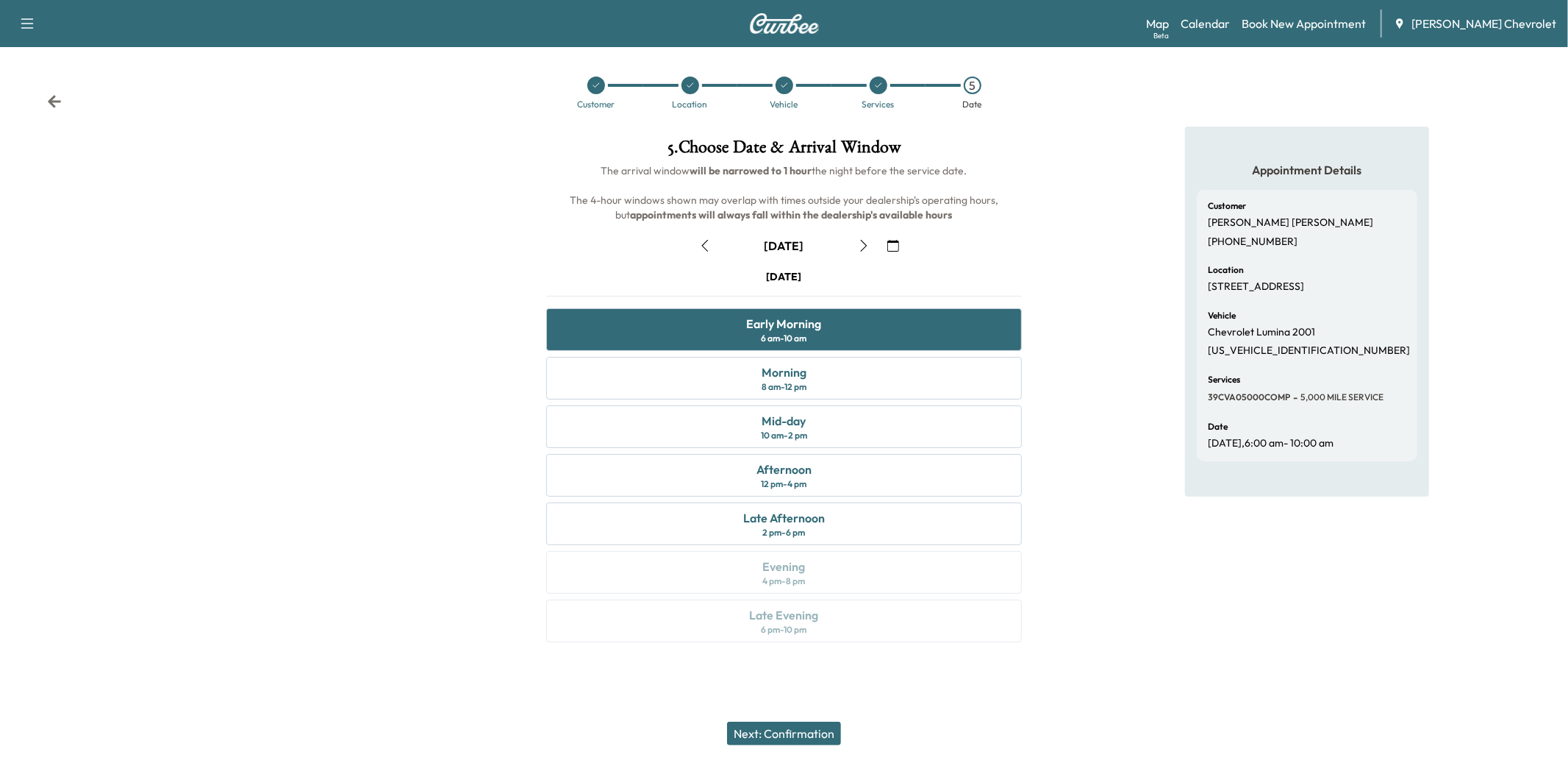
click at [819, 728] on button "Next: Confirmation" at bounding box center [784, 733] width 114 height 24
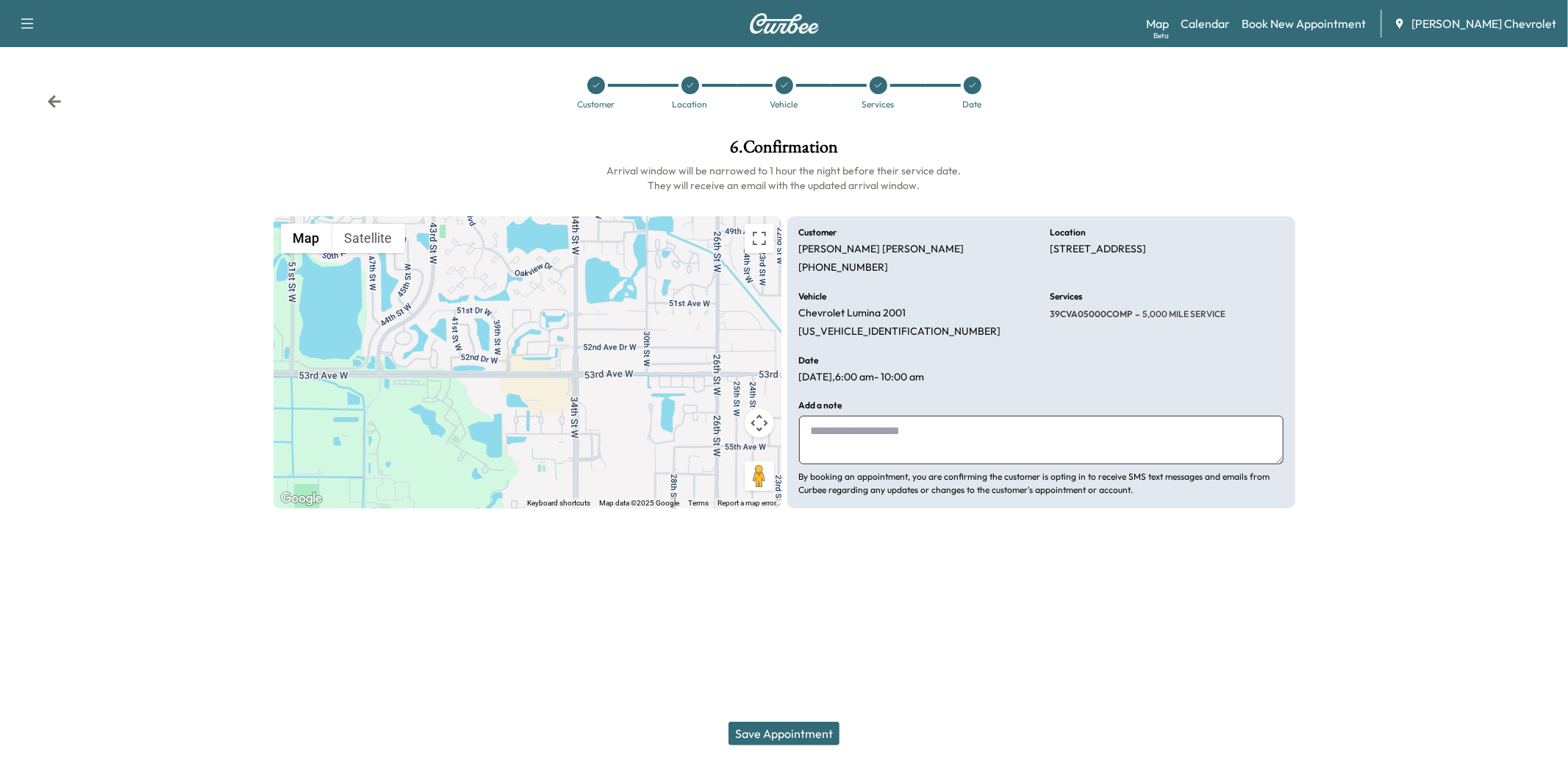
click at [741, 742] on button "Save Appointment" at bounding box center [784, 733] width 111 height 24
